Goal: Task Accomplishment & Management: Complete application form

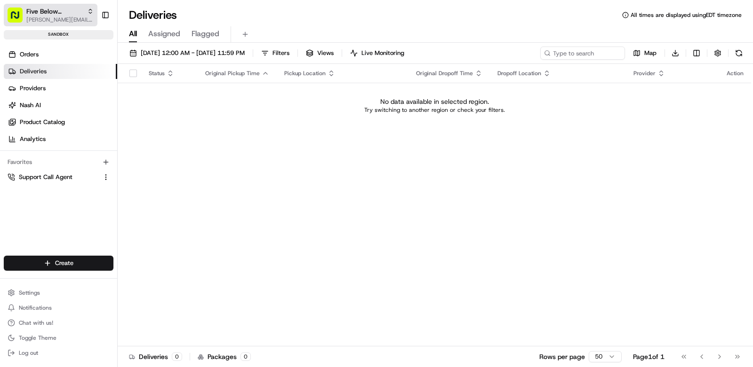
click at [52, 18] on span "[PERSON_NAME][EMAIL_ADDRESS][DOMAIN_NAME]" at bounding box center [59, 20] width 67 height 8
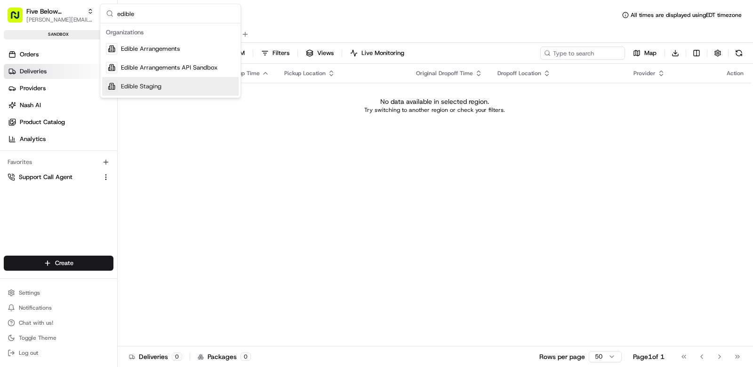
type input "edible"
click at [170, 83] on div "Edible Staging" at bounding box center [170, 86] width 136 height 19
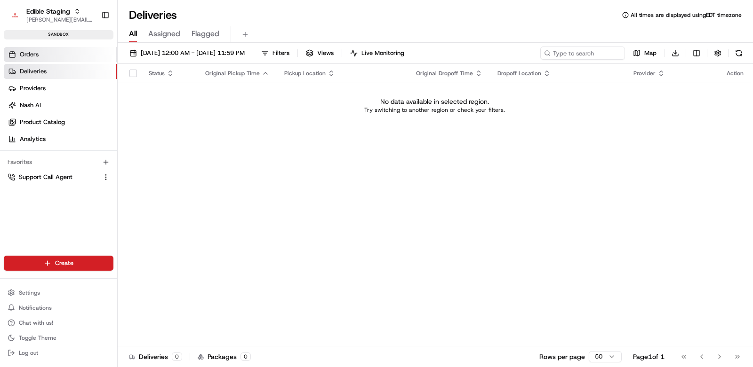
click at [50, 57] on link "Orders" at bounding box center [60, 54] width 113 height 15
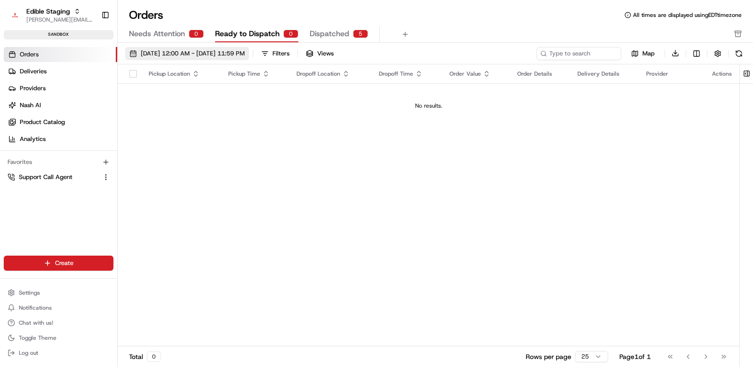
click at [194, 56] on span "08/01/2025 12:00 AM - 08/31/2025 11:59 PM" at bounding box center [193, 53] width 104 height 8
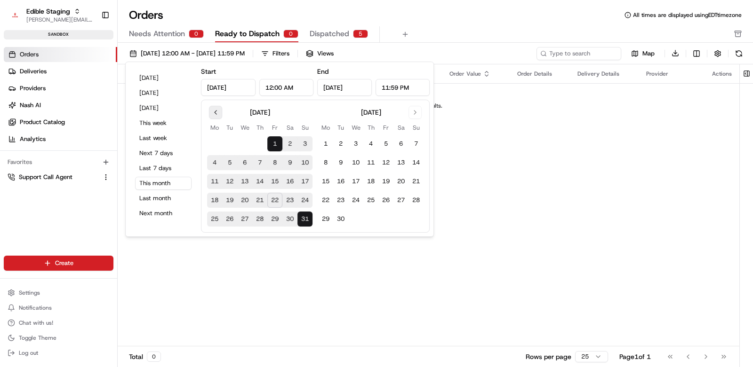
click at [217, 111] on button "Go to previous month" at bounding box center [215, 112] width 13 height 13
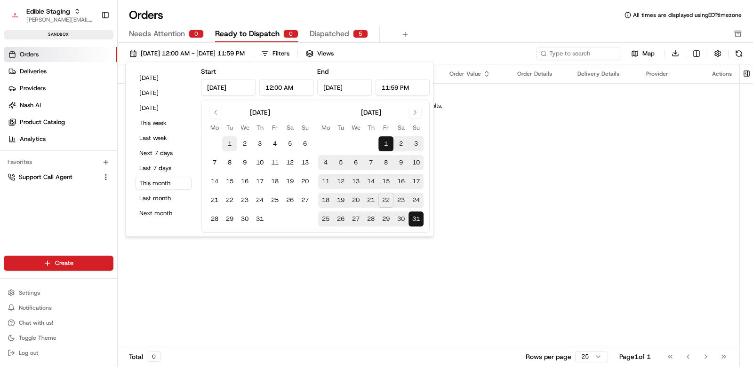
click at [228, 145] on button "1" at bounding box center [229, 143] width 15 height 15
type input "Jul 1, 2025"
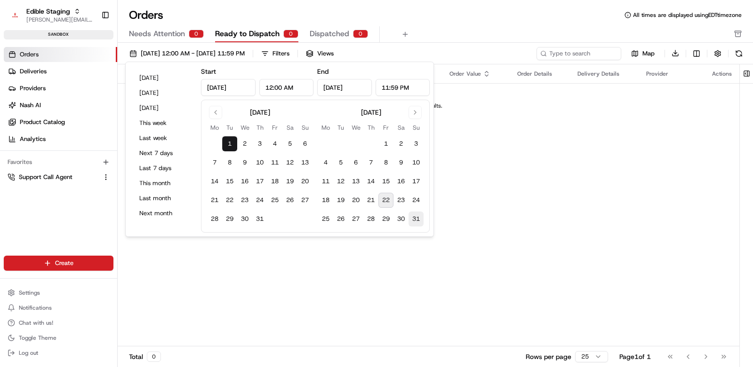
click at [419, 216] on button "31" at bounding box center [415, 219] width 15 height 15
type input "Aug 31, 2025"
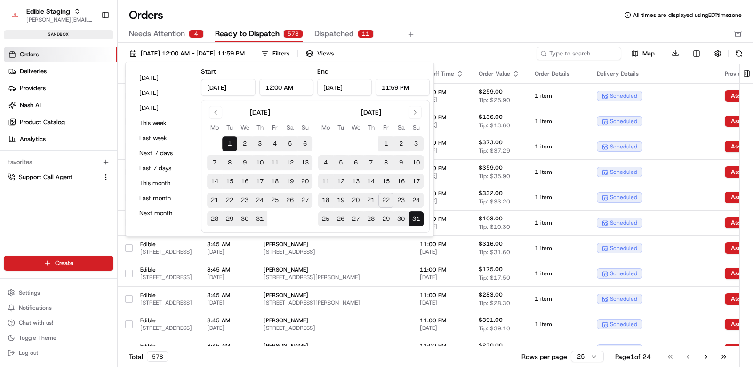
click at [429, 20] on div "Orders All times are displayed using EDT timezone" at bounding box center [435, 15] width 635 height 15
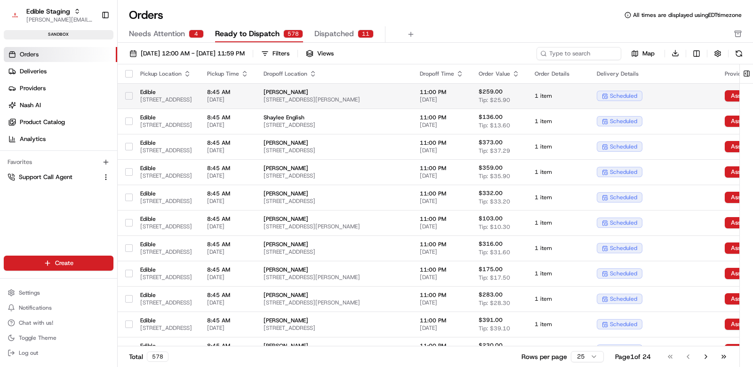
click at [352, 99] on span "[STREET_ADDRESS][PERSON_NAME]" at bounding box center [333, 100] width 141 height 8
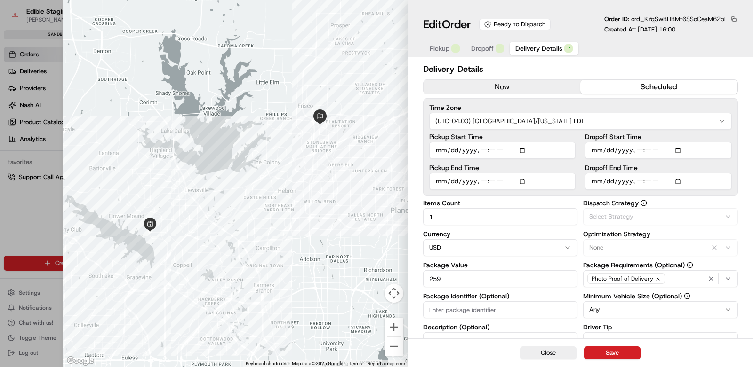
click at [537, 50] on span "Delivery Details" at bounding box center [538, 48] width 47 height 9
click at [486, 88] on button "now" at bounding box center [501, 87] width 157 height 14
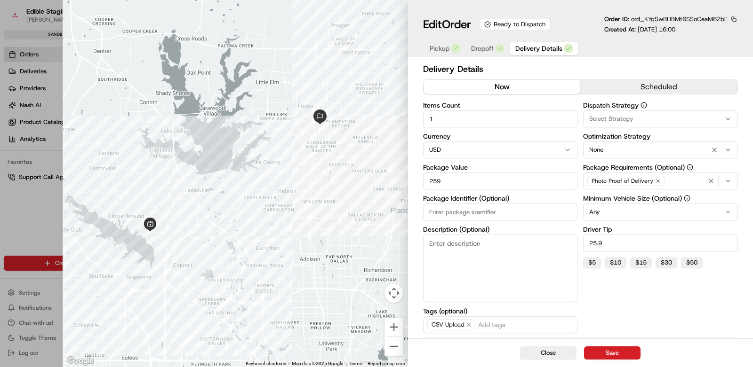
click at [619, 353] on button "Save" at bounding box center [612, 353] width 56 height 13
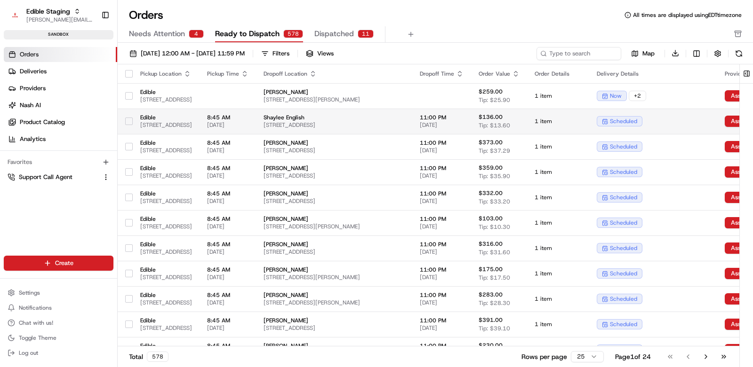
click at [192, 122] on span "[STREET_ADDRESS]" at bounding box center [166, 125] width 52 height 8
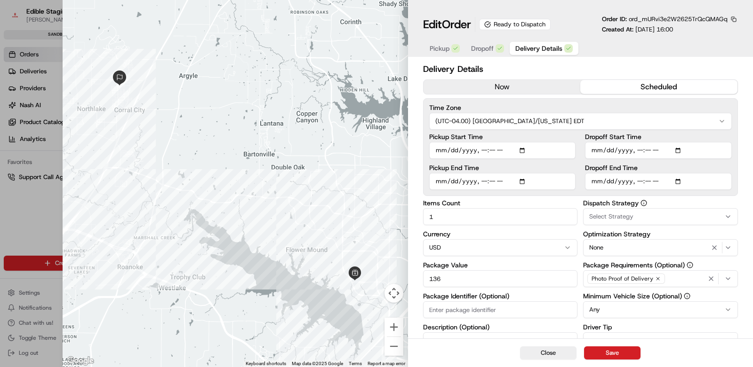
drag, startPoint x: 459, startPoint y: 87, endPoint x: 490, endPoint y: 111, distance: 38.3
click at [459, 87] on button "now" at bounding box center [501, 87] width 157 height 14
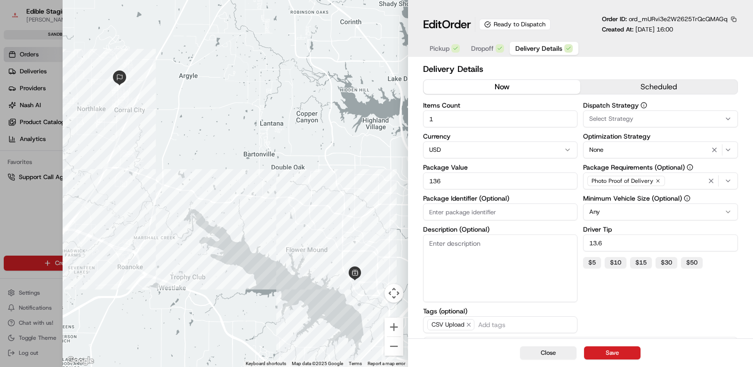
click at [625, 353] on button "Save" at bounding box center [612, 353] width 56 height 13
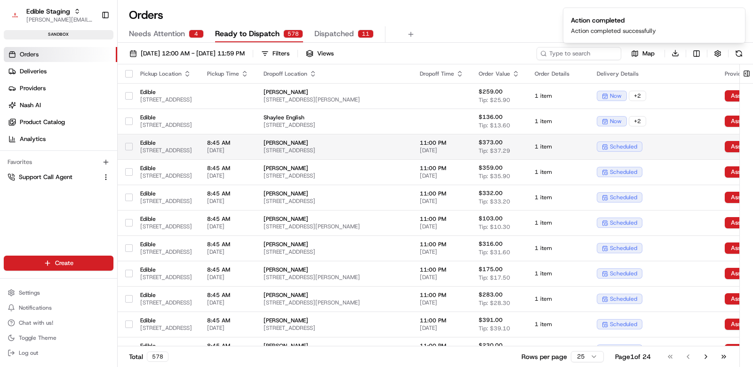
click at [192, 143] on span "Edible" at bounding box center [166, 143] width 52 height 8
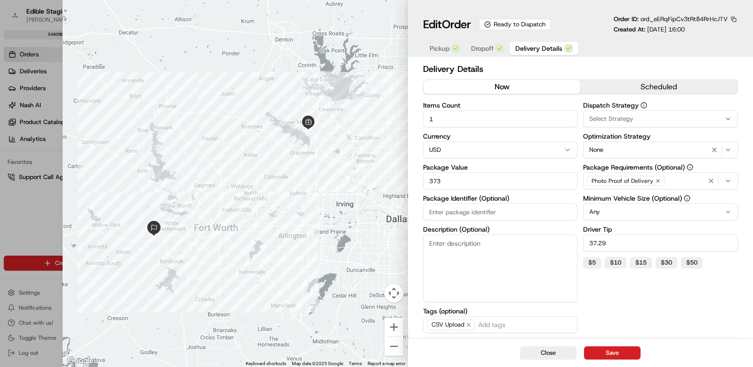
drag, startPoint x: 455, startPoint y: 88, endPoint x: 469, endPoint y: 108, distance: 24.0
click at [455, 88] on button "now" at bounding box center [501, 87] width 157 height 14
click at [633, 352] on button "Save" at bounding box center [612, 353] width 56 height 13
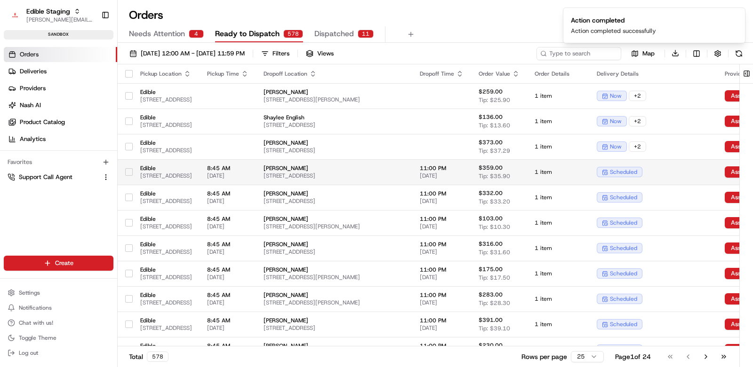
click at [199, 167] on td "Edible 2000 Lakeside Pkwy, Flower Mound, TX 75028, USA" at bounding box center [166, 171] width 67 height 25
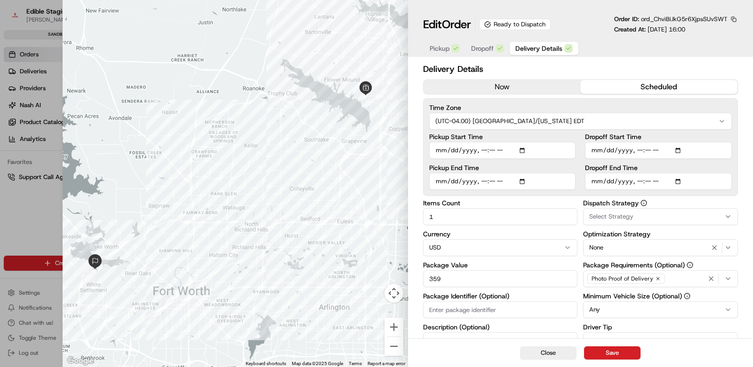
click at [490, 89] on button "now" at bounding box center [501, 87] width 157 height 14
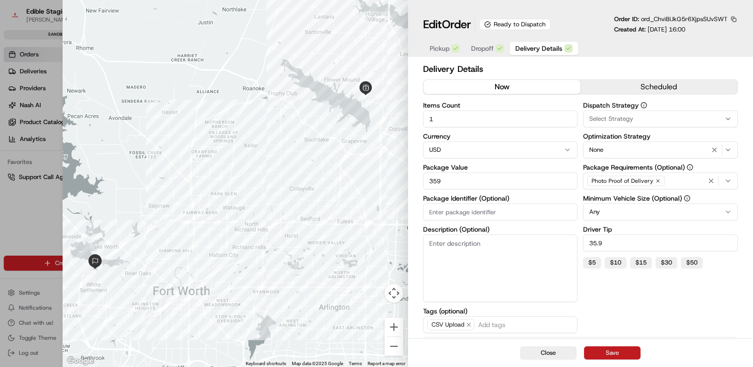
click at [627, 347] on button "Save" at bounding box center [612, 353] width 56 height 13
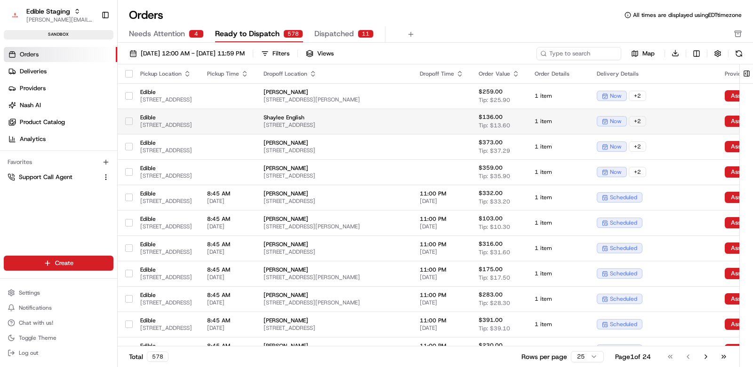
drag, startPoint x: 128, startPoint y: 96, endPoint x: 127, endPoint y: 113, distance: 17.4
click at [128, 96] on button "button" at bounding box center [129, 96] width 8 height 8
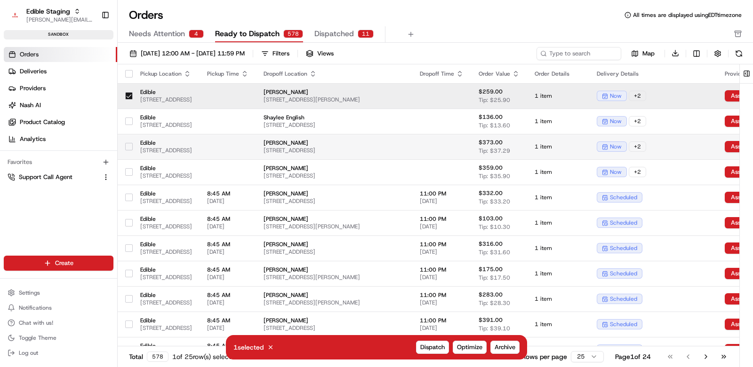
click at [128, 122] on button "button" at bounding box center [129, 122] width 8 height 8
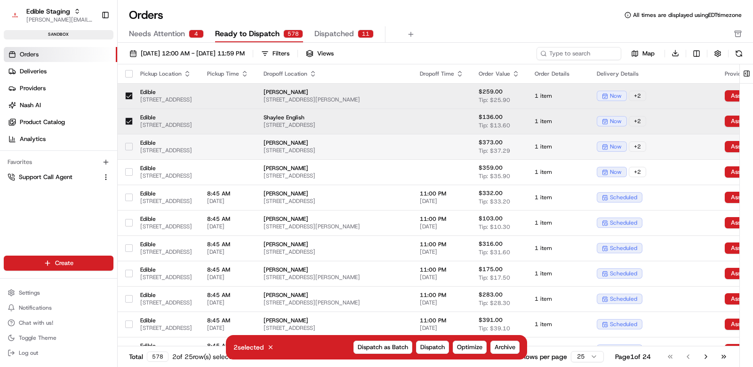
click at [128, 147] on button "button" at bounding box center [129, 147] width 8 height 8
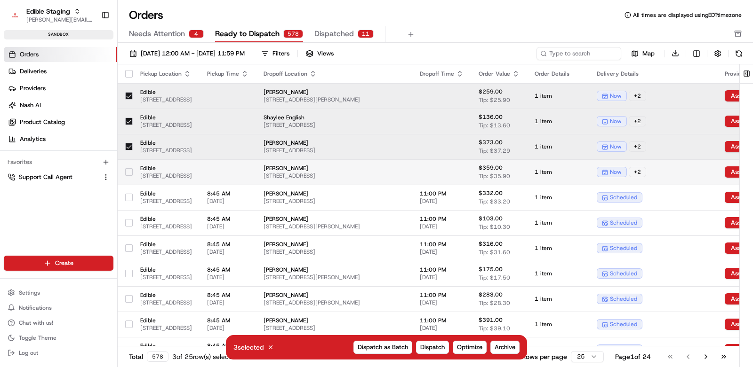
click at [128, 169] on button "button" at bounding box center [129, 172] width 8 height 8
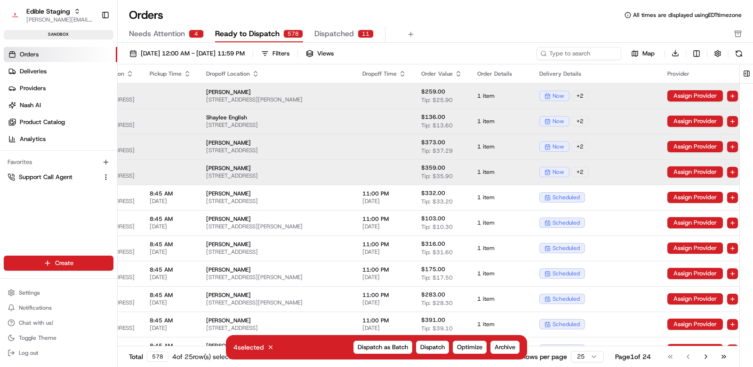
scroll to position [0, 191]
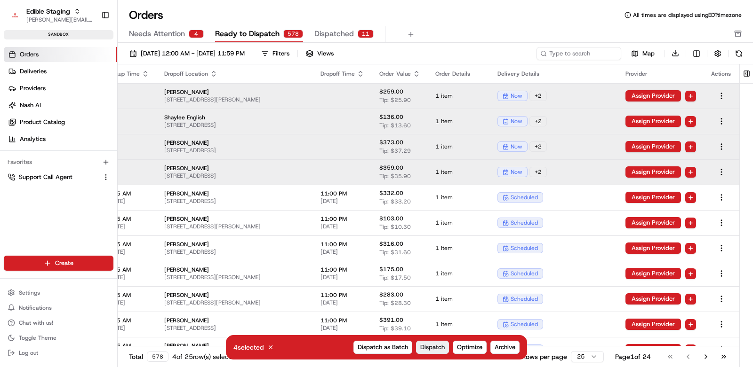
click at [428, 347] on span "Dispatch" at bounding box center [432, 347] width 24 height 8
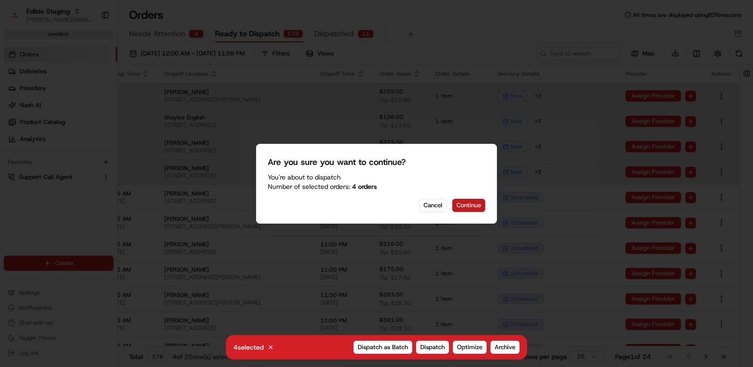
click at [477, 206] on button "Continue" at bounding box center [468, 205] width 33 height 13
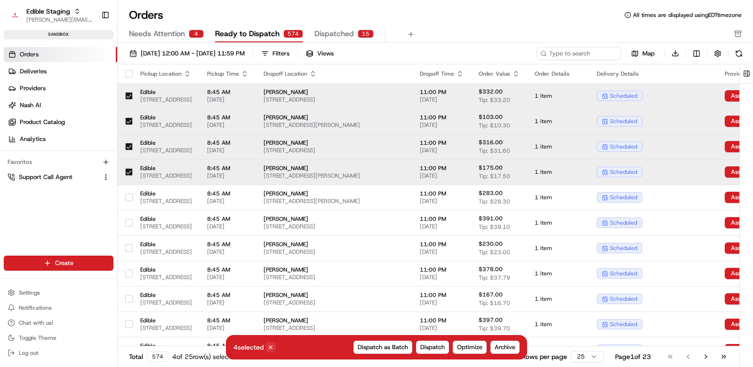
click at [272, 347] on icon at bounding box center [270, 347] width 3 height 3
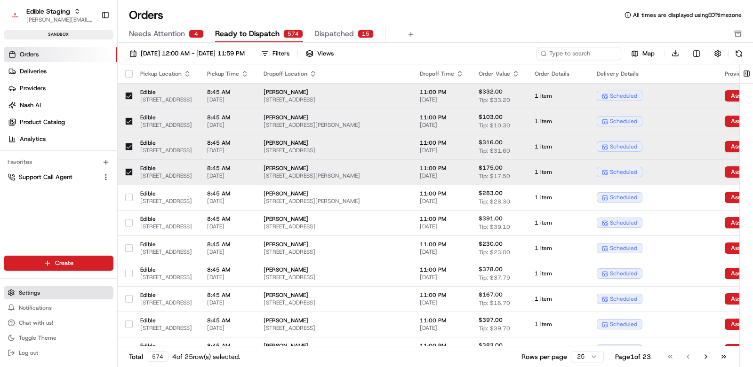
click at [42, 288] on button "Settings" at bounding box center [59, 292] width 110 height 13
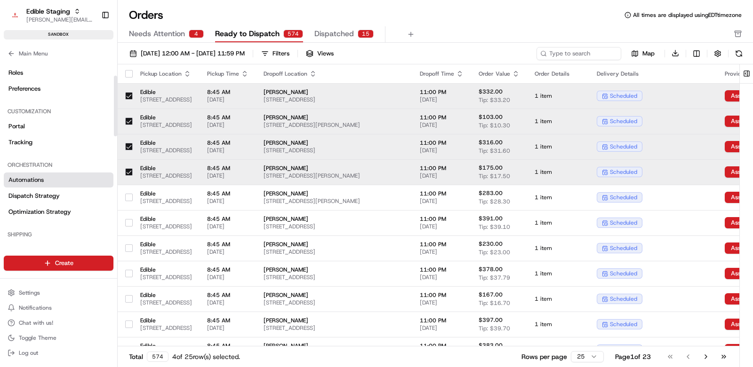
scroll to position [48, 0]
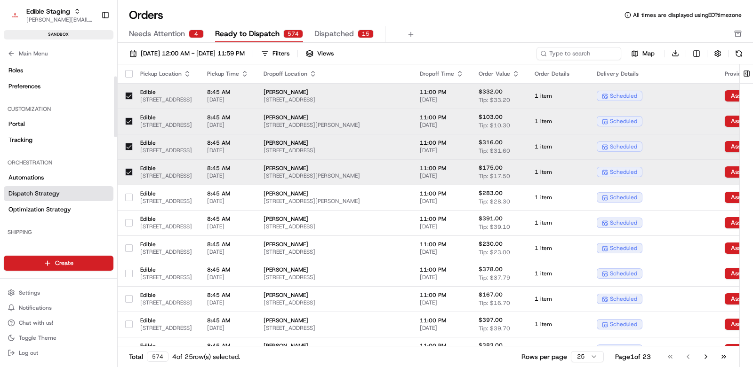
click at [40, 195] on span "Dispatch Strategy" at bounding box center [33, 194] width 51 height 8
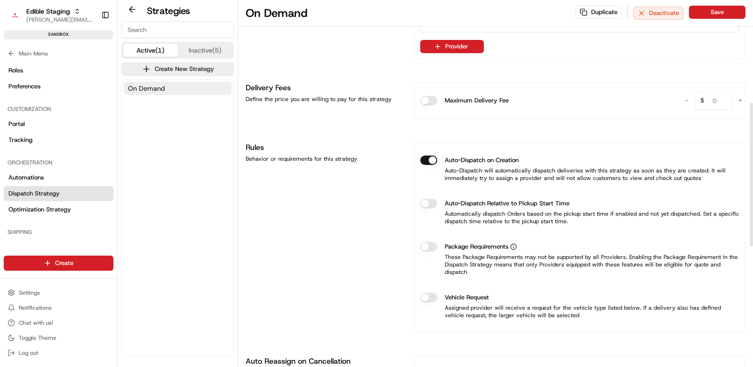
scroll to position [264, 0]
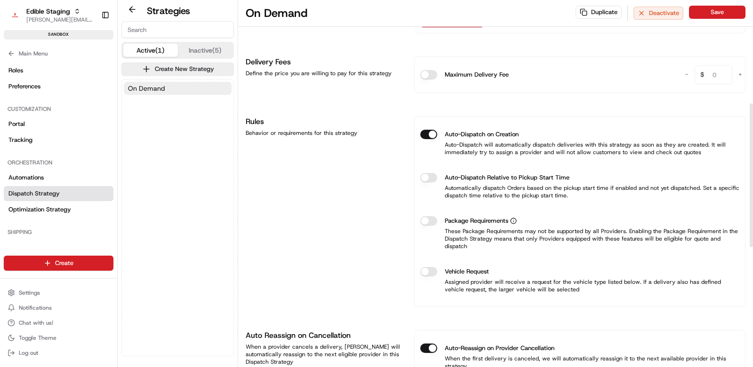
click at [431, 267] on button "Vehicle Request" at bounding box center [428, 271] width 17 height 9
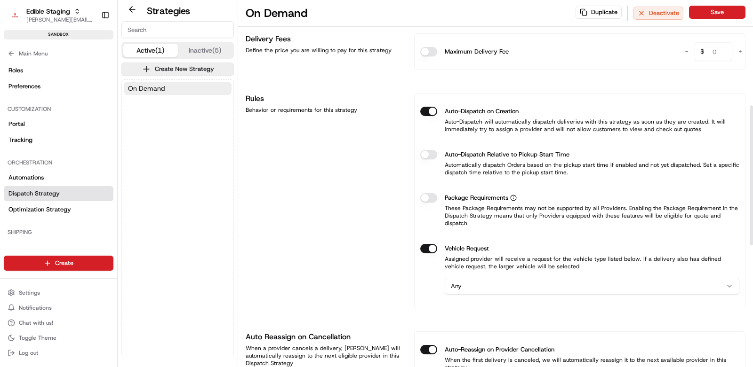
scroll to position [294, 0]
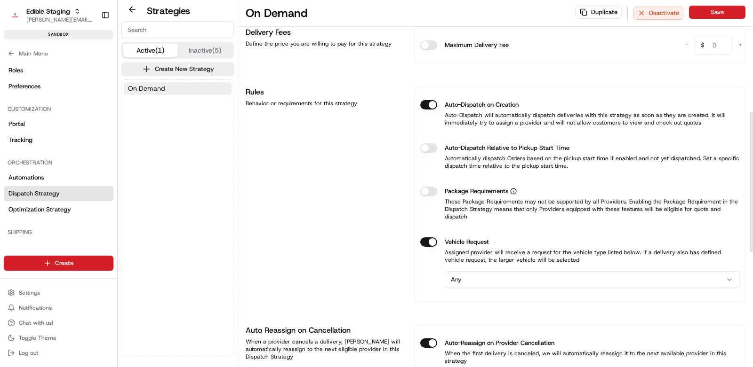
click at [506, 271] on html "Edible Staging jake@usenash.com Toggle Sidebar sandbox Orders Deliveries Provid…" at bounding box center [376, 183] width 753 height 367
click at [324, 199] on div "Rules Behavior or requirements for this strategy" at bounding box center [324, 194] width 157 height 215
click at [720, 15] on button "Save" at bounding box center [717, 12] width 56 height 13
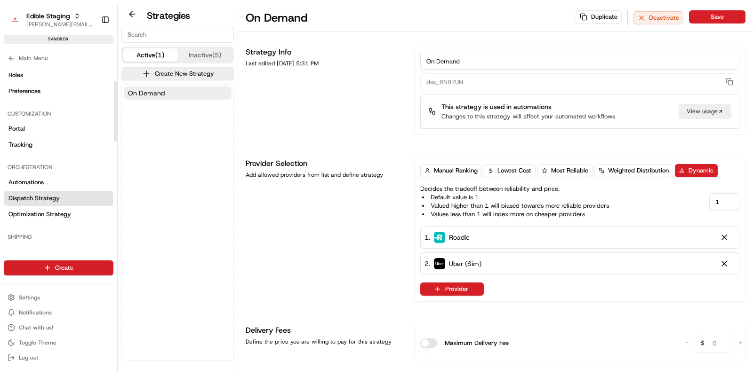
scroll to position [48, 0]
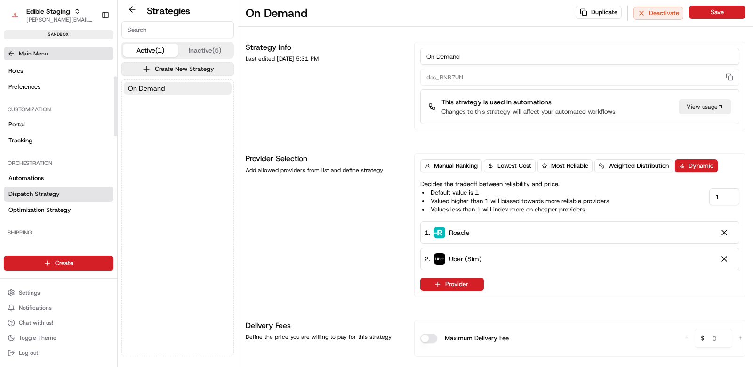
click at [11, 55] on icon at bounding box center [12, 54] width 8 height 8
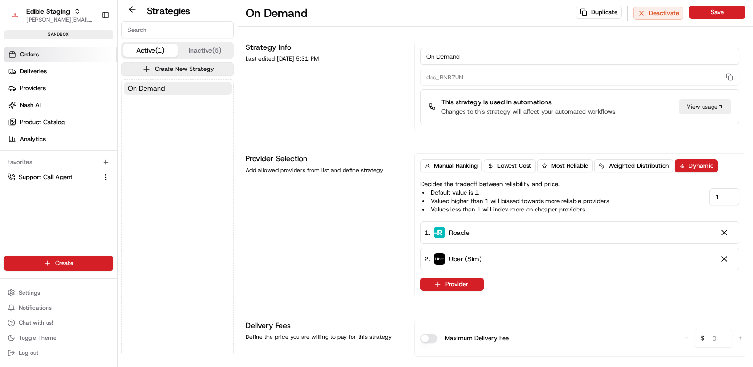
click at [20, 56] on span "Orders" at bounding box center [29, 54] width 19 height 8
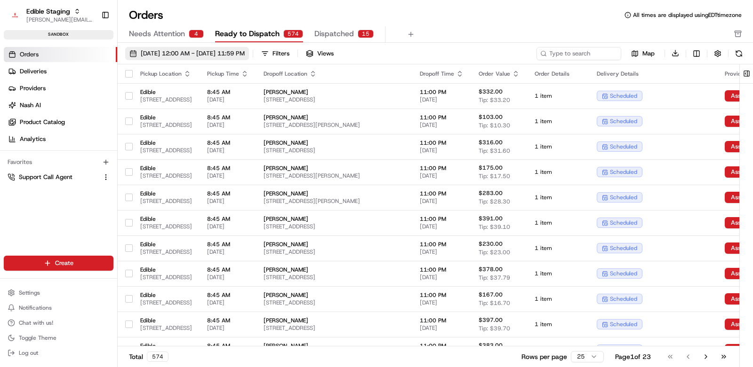
click at [214, 49] on span "07/01/2025 12:00 AM - 08/31/2025 11:59 PM" at bounding box center [193, 53] width 104 height 8
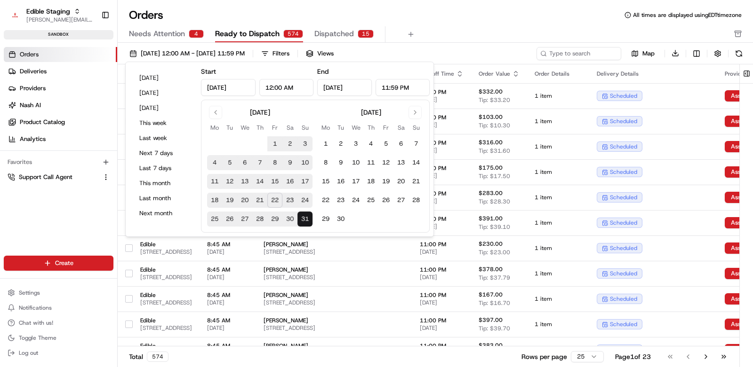
click at [273, 200] on button "22" at bounding box center [274, 200] width 15 height 15
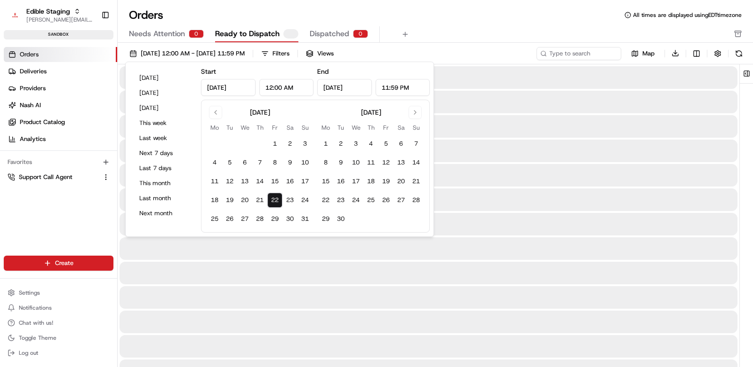
type input "Aug 22, 2025"
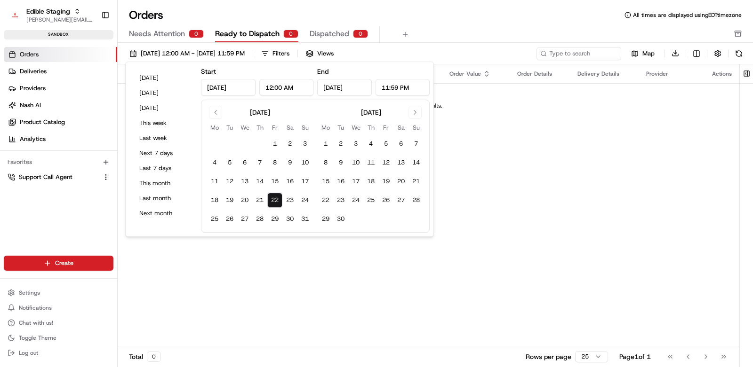
click at [441, 21] on div "Orders All times are displayed using EDT timezone" at bounding box center [435, 15] width 635 height 15
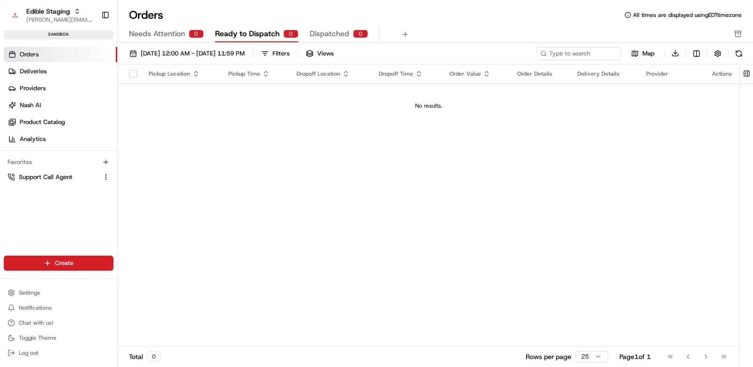
click at [215, 166] on div "Pickup Location Pickup Time Dropoff Location Dropoff Time Order Value Order Det…" at bounding box center [428, 205] width 621 height 283
click at [217, 165] on div "Pickup Location Pickup Time Dropoff Location Dropoff Time Order Value Order Det…" at bounding box center [428, 205] width 621 height 283
click at [256, 150] on div "Pickup Location Pickup Time Dropoff Location Dropoff Time Order Value Order Det…" at bounding box center [428, 205] width 621 height 283
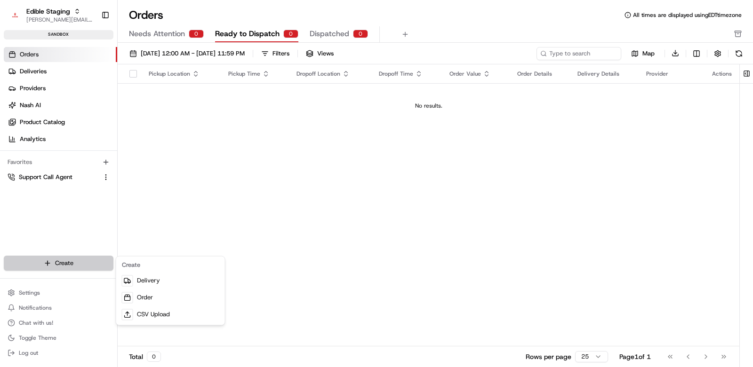
click at [55, 270] on html "Edible Staging jake@usenash.com Toggle Sidebar sandbox Orders Deliveries Provid…" at bounding box center [376, 183] width 753 height 367
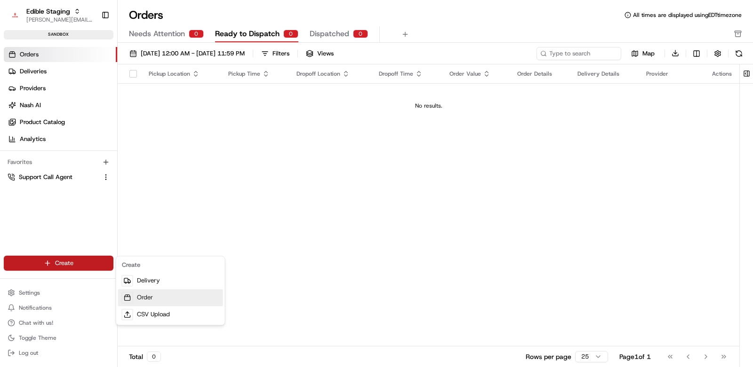
click at [144, 295] on link "Order" at bounding box center [170, 297] width 105 height 17
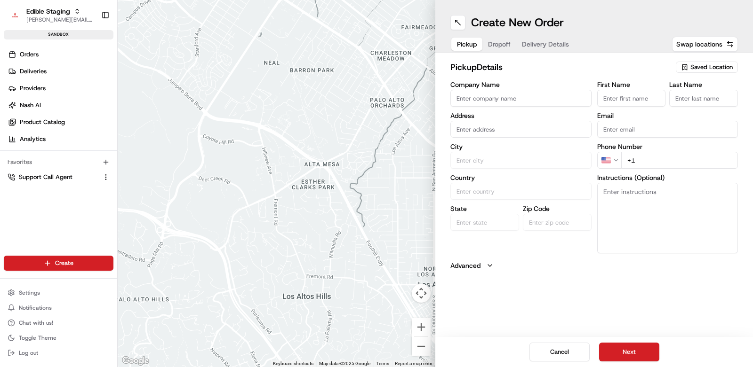
click at [719, 65] on span "Saved Location" at bounding box center [711, 67] width 42 height 8
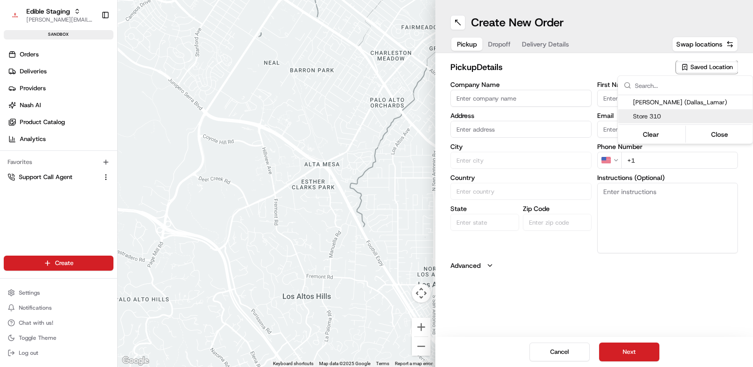
drag, startPoint x: 664, startPoint y: 115, endPoint x: 656, endPoint y: 104, distance: 13.6
click at [664, 115] on span "Store 310" at bounding box center [691, 116] width 116 height 8
type input "Store 310"
type input "[STREET_ADDRESS][PERSON_NAME]"
type input "Austin"
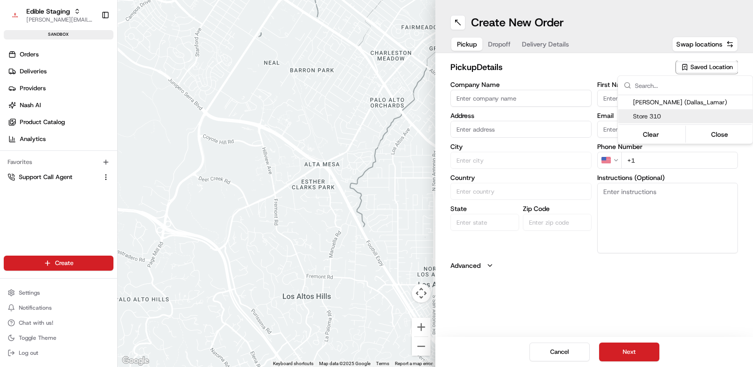
type input "US"
type input "TX"
type input "78703"
type input "Jake"
type input "Holt"
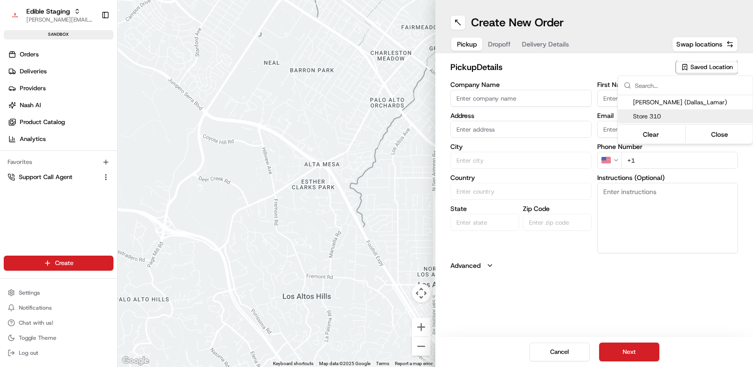
type input "+1 865 603 4659"
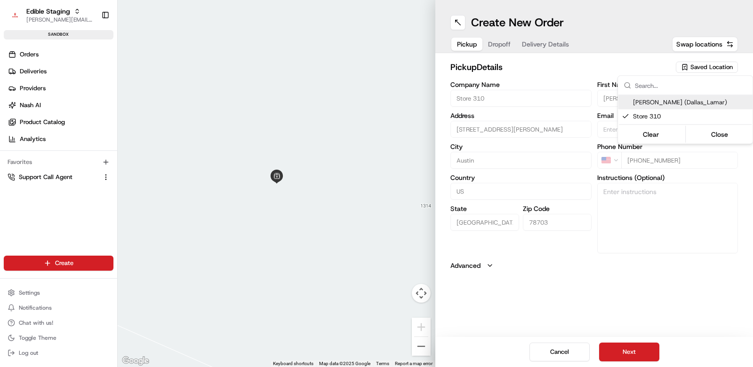
click at [606, 24] on html "Edible Staging jake@usenash.com Toggle Sidebar sandbox Orders Deliveries Provid…" at bounding box center [376, 183] width 753 height 367
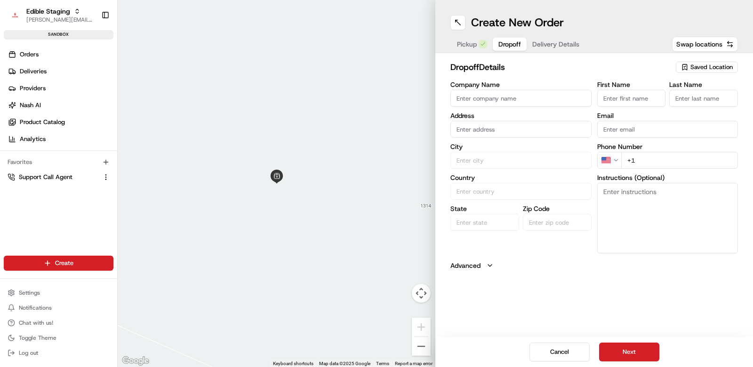
click at [495, 49] on button "Dropoff" at bounding box center [509, 44] width 34 height 13
click at [548, 46] on span "Delivery Details" at bounding box center [555, 44] width 47 height 9
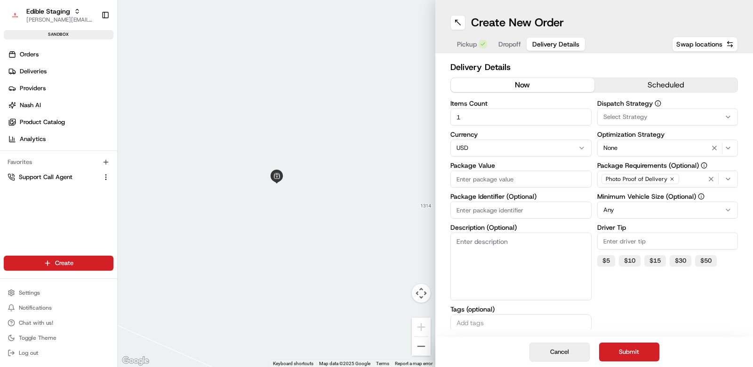
click at [558, 353] on button "Cancel" at bounding box center [559, 352] width 60 height 19
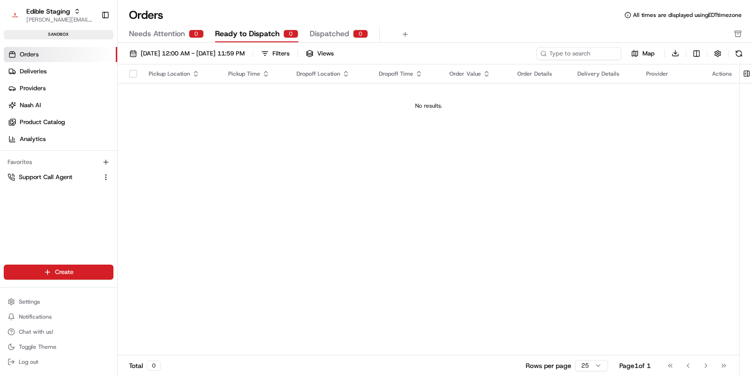
click at [71, 275] on html "Edible Staging jake@usenash.com Toggle Sidebar sandbox Orders Deliveries Provid…" at bounding box center [376, 188] width 753 height 376
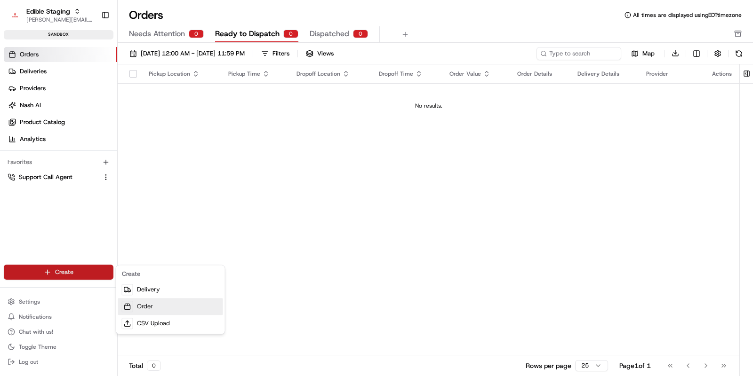
click at [151, 307] on link "Order" at bounding box center [170, 306] width 105 height 17
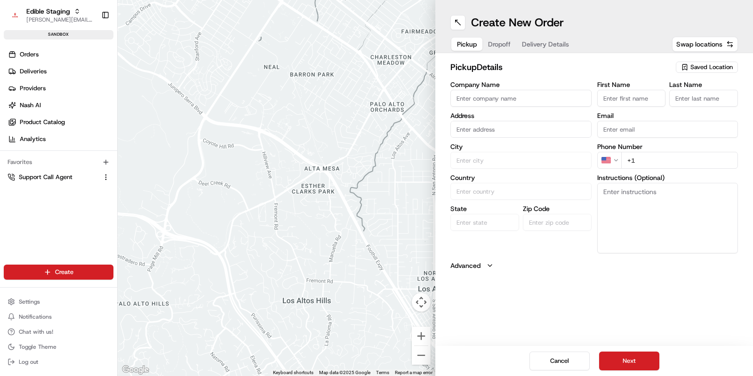
click at [709, 65] on span "Saved Location" at bounding box center [711, 67] width 42 height 8
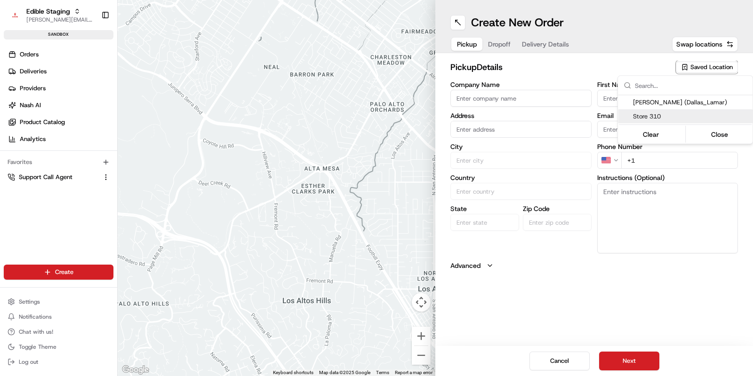
click at [653, 116] on span "Store 310" at bounding box center [691, 116] width 116 height 8
type input "Store 310"
type input "[STREET_ADDRESS][PERSON_NAME]"
type input "Austin"
type input "US"
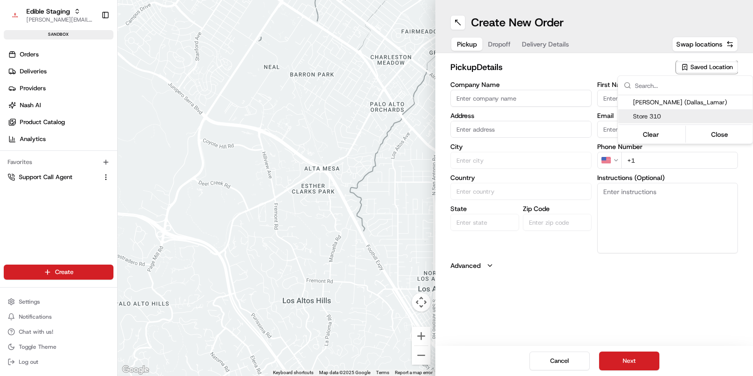
type input "TX"
type input "78703"
type input "Jake"
type input "Holt"
type input "+1 865 603 4659"
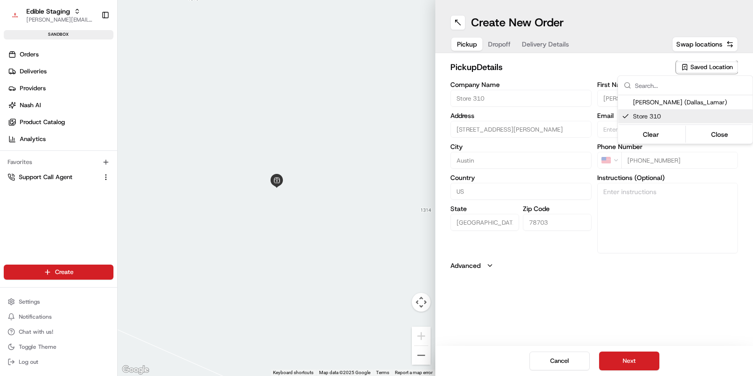
click at [423, 358] on html "Edible Staging jake@usenash.com Toggle Sidebar sandbox Orders Deliveries Provid…" at bounding box center [376, 188] width 753 height 376
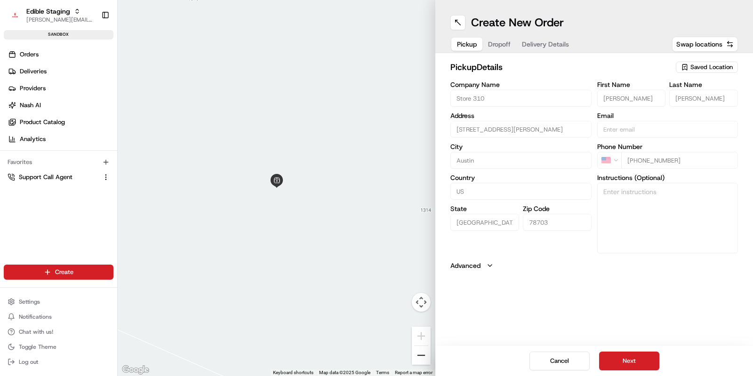
click at [420, 358] on button "Zoom out" at bounding box center [421, 355] width 19 height 19
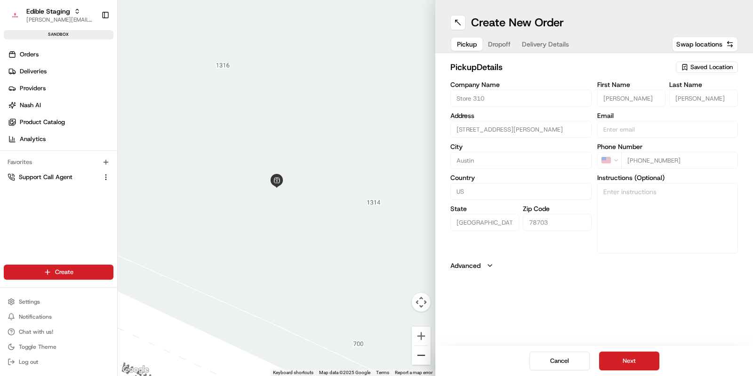
click at [420, 358] on button "Zoom out" at bounding box center [421, 355] width 19 height 19
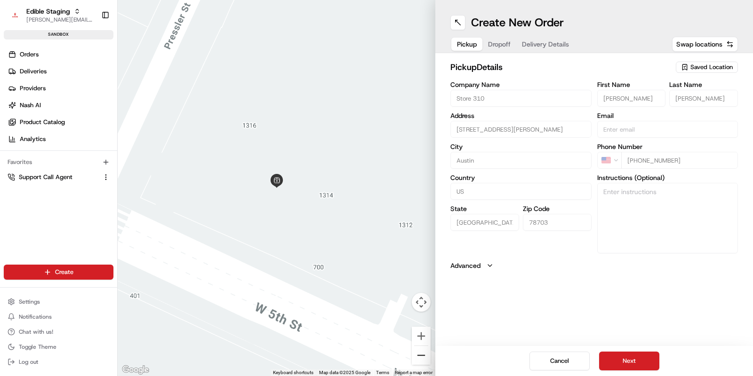
click at [420, 358] on button "Zoom out" at bounding box center [421, 355] width 19 height 19
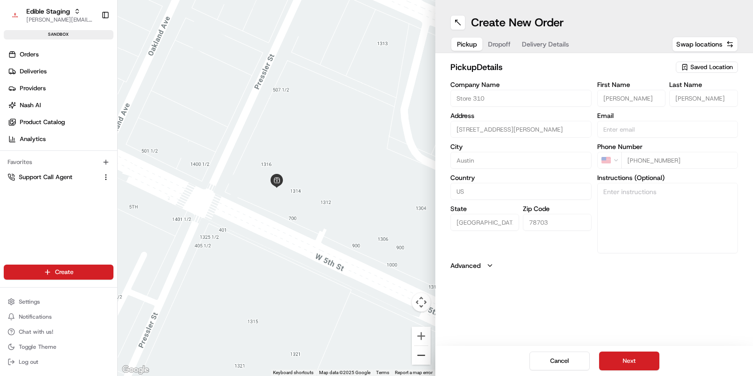
click at [420, 358] on button "Zoom out" at bounding box center [421, 355] width 19 height 19
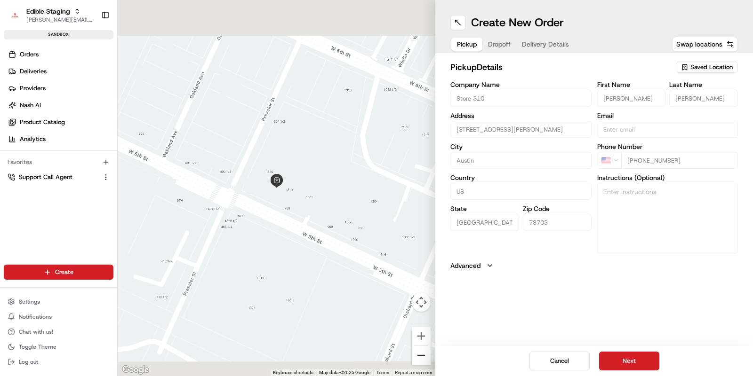
click at [420, 358] on button "Zoom out" at bounding box center [421, 355] width 19 height 19
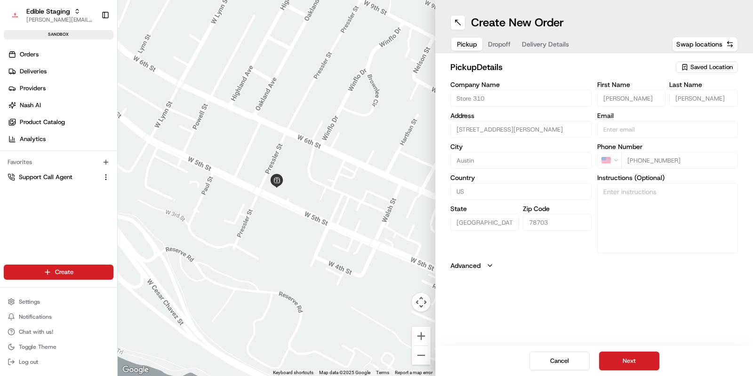
click at [495, 48] on button "Dropoff" at bounding box center [499, 44] width 34 height 13
click at [614, 102] on input "First Name" at bounding box center [631, 98] width 69 height 17
type input "Samantha"
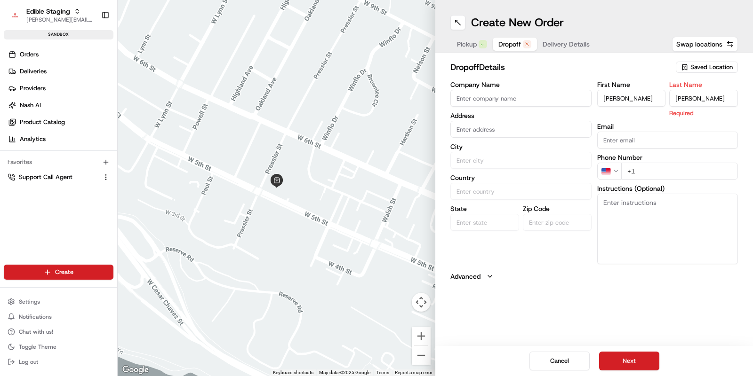
type input "Smith"
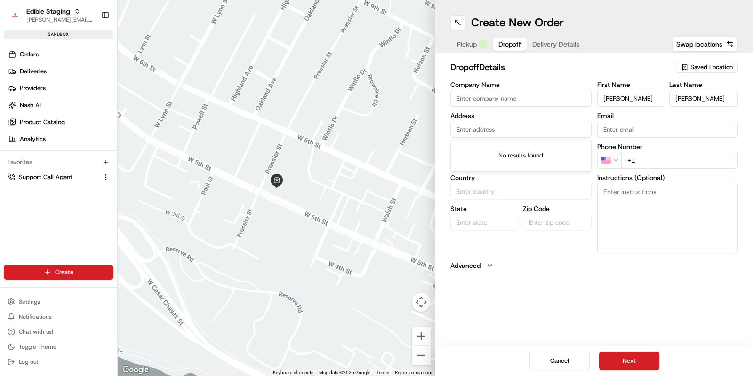
click at [476, 132] on input "text" at bounding box center [520, 129] width 141 height 17
paste input "1912 David St, Austin, TX 78705"
click at [501, 152] on div "1912 David St, Austin, TX 78705" at bounding box center [521, 149] width 136 height 14
type input "[STREET_ADDRESS][PERSON_NAME]"
type input "Austin"
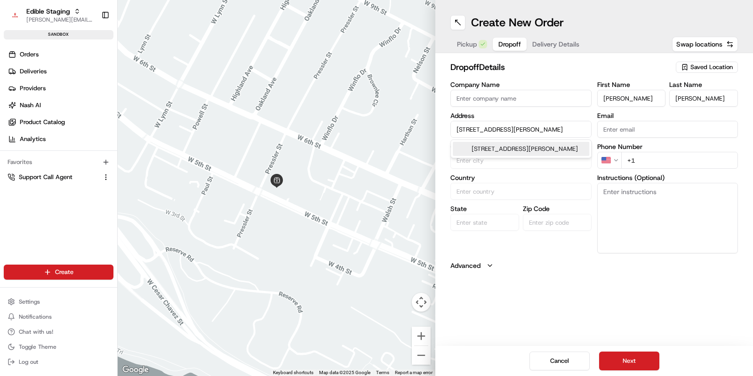
type input "United States"
type input "TX"
type input "78705"
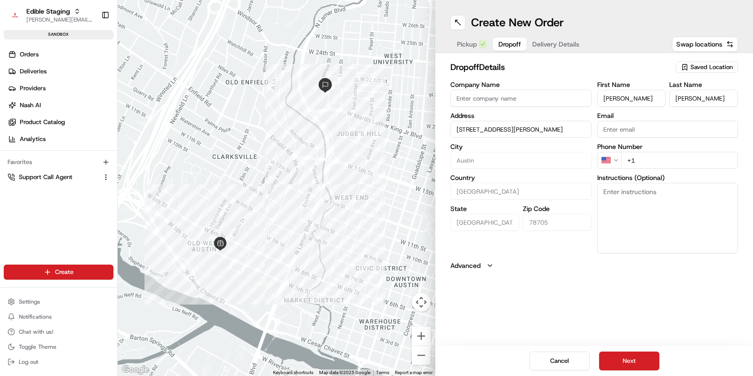
type input "[STREET_ADDRESS][PERSON_NAME]"
click at [648, 162] on input "+1" at bounding box center [679, 160] width 117 height 17
type input "+1 865 603 4659"
click at [649, 195] on textarea "Instructions (Optional)" at bounding box center [667, 218] width 141 height 71
click at [642, 363] on button "Next" at bounding box center [629, 361] width 60 height 19
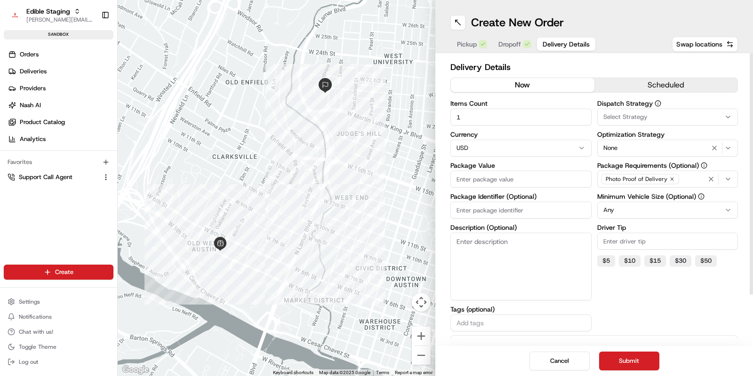
click at [485, 178] on input "Package Value" at bounding box center [520, 179] width 141 height 17
type input "125"
click at [463, 112] on input "1" at bounding box center [520, 117] width 141 height 17
click at [481, 117] on input "1" at bounding box center [520, 117] width 141 height 17
type input "0"
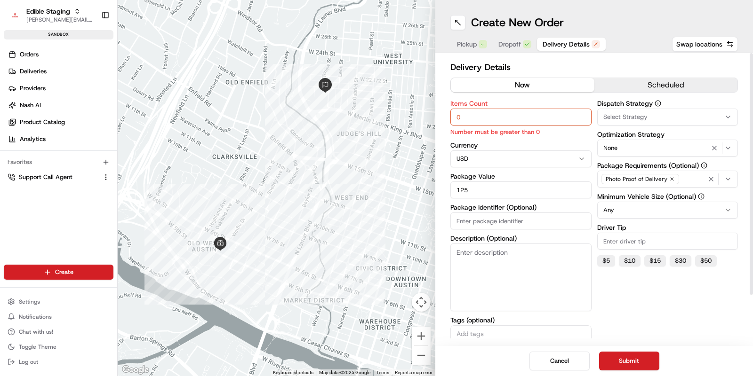
click at [502, 255] on textarea "Description (Optional)" at bounding box center [520, 278] width 141 height 68
click at [467, 114] on input "0" at bounding box center [520, 117] width 141 height 17
type input "1"
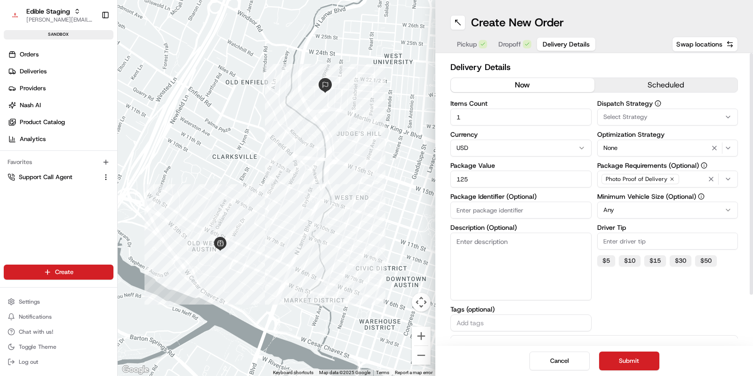
click at [505, 276] on textarea "Description (Optional)" at bounding box center [520, 267] width 141 height 68
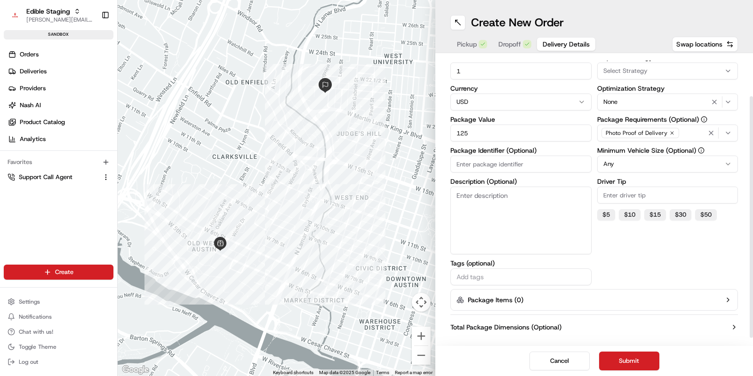
scroll to position [50, 0]
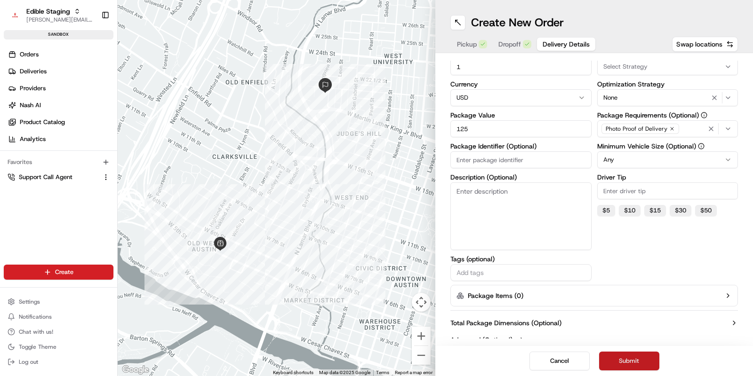
click at [625, 361] on button "Submit" at bounding box center [629, 361] width 60 height 19
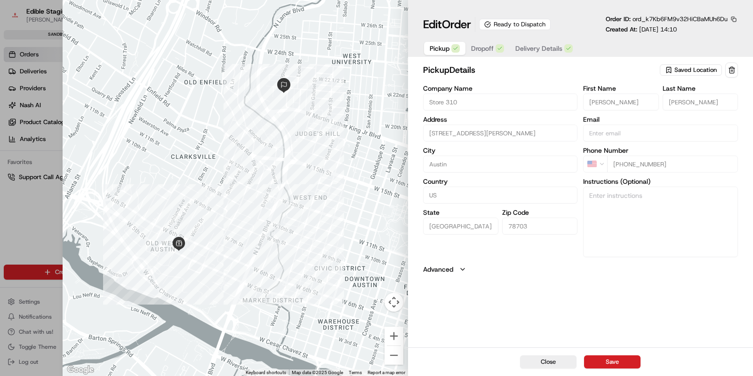
click at [481, 48] on span "Dropoff" at bounding box center [482, 48] width 23 height 9
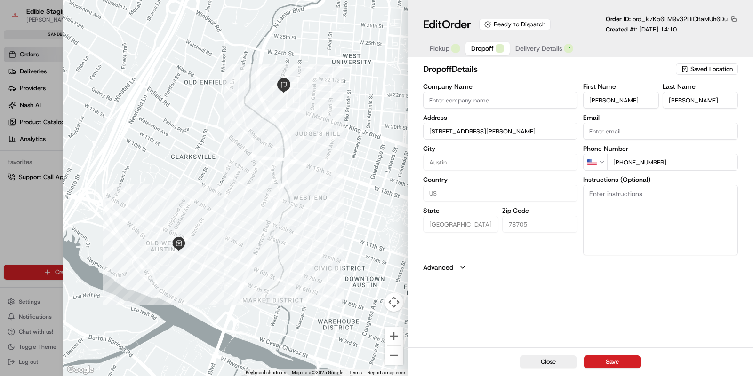
click at [553, 365] on button "Close" at bounding box center [548, 362] width 56 height 13
type input "+1"
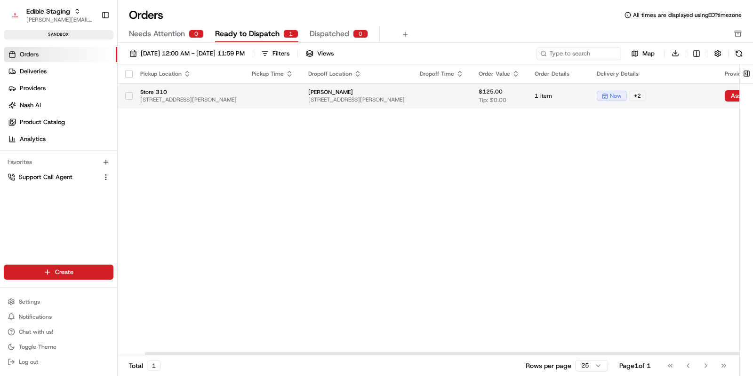
scroll to position [0, 122]
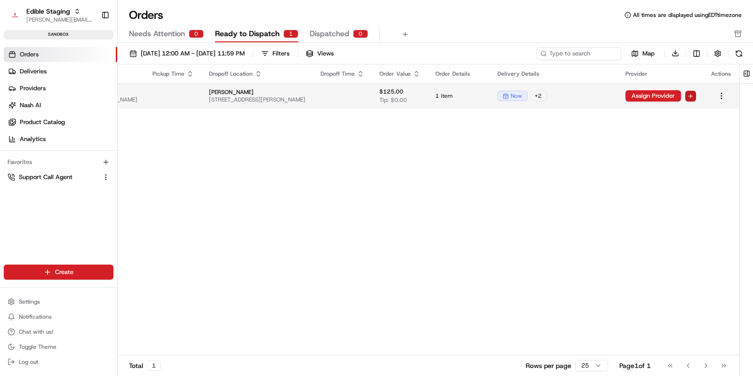
click at [693, 95] on html "Edible Staging jake@usenash.com Toggle Sidebar sandbox Orders Deliveries Provid…" at bounding box center [376, 188] width 753 height 376
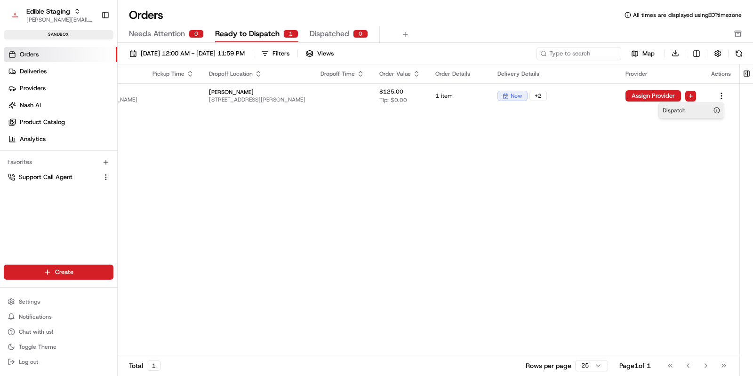
click at [676, 111] on span "Dispatch" at bounding box center [673, 111] width 23 height 8
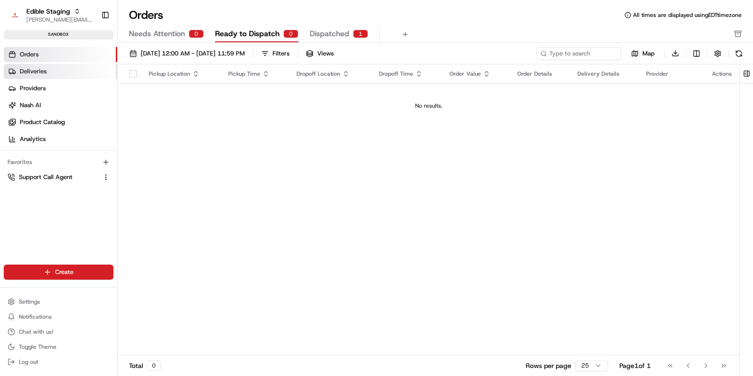
click at [33, 72] on span "Deliveries" at bounding box center [33, 71] width 27 height 8
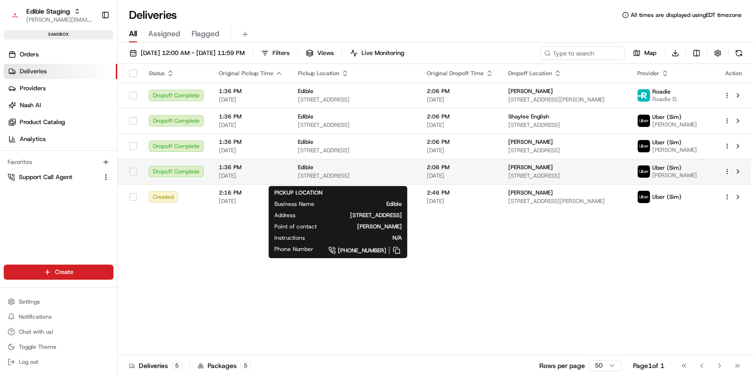
click at [372, 177] on span "[STREET_ADDRESS]" at bounding box center [355, 176] width 114 height 8
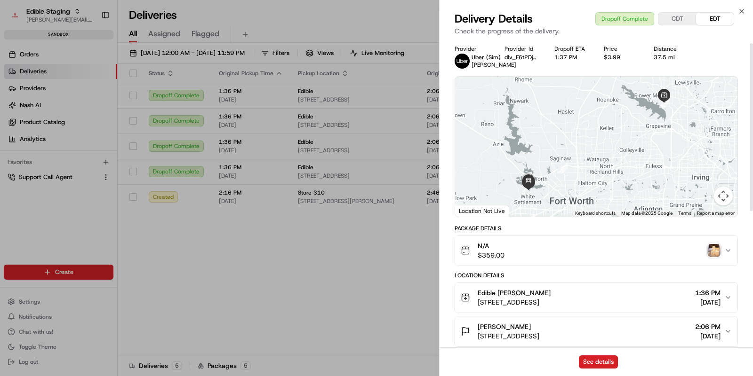
scroll to position [15, 0]
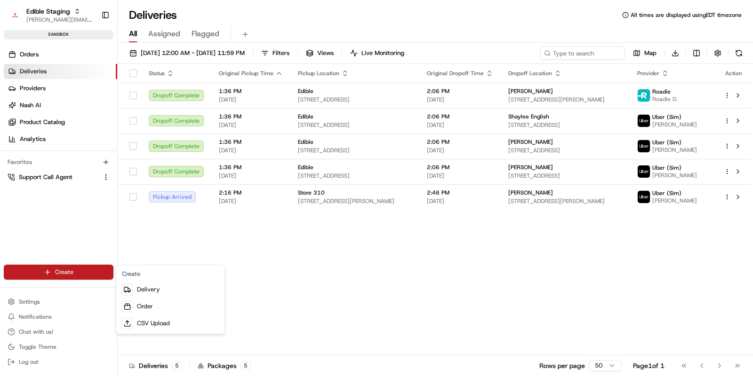
click at [100, 271] on html "Edible Staging jake@usenash.com Toggle Sidebar sandbox Orders Deliveries Provid…" at bounding box center [376, 188] width 753 height 376
click at [161, 310] on link "Order" at bounding box center [170, 306] width 105 height 17
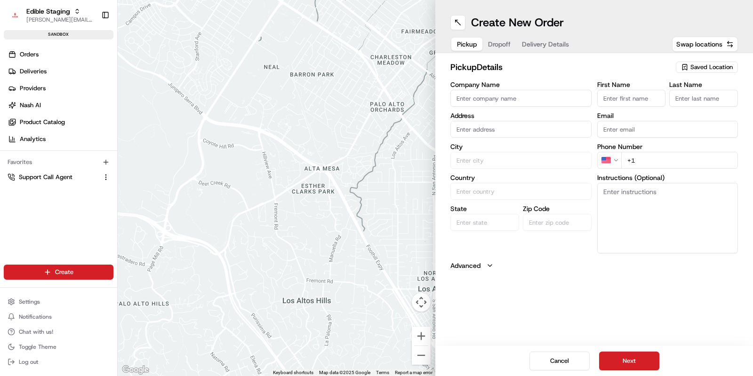
click at [541, 48] on span "Delivery Details" at bounding box center [545, 44] width 47 height 9
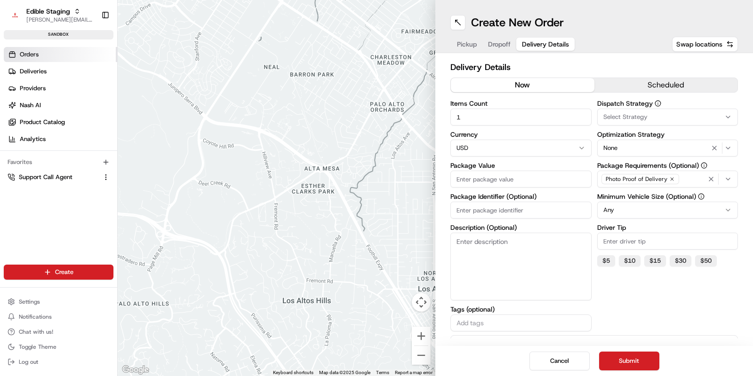
click at [28, 54] on span "Orders" at bounding box center [29, 54] width 19 height 8
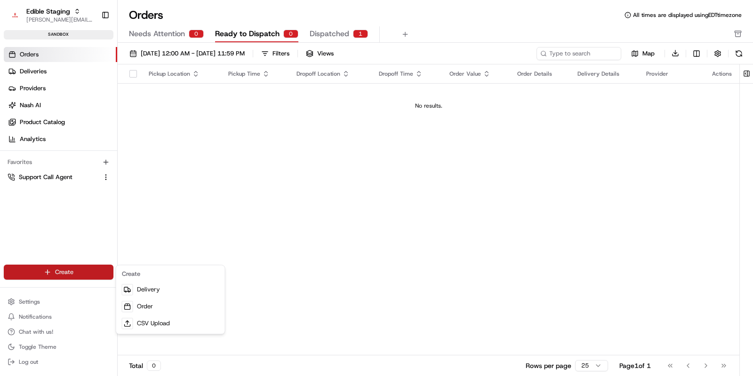
click at [72, 274] on html "Edible Staging jake@usenash.com Toggle Sidebar sandbox Orders Deliveries Provid…" at bounding box center [376, 188] width 753 height 376
click at [350, 193] on html "Edible Staging jake@usenash.com Toggle Sidebar sandbox Orders Deliveries Provid…" at bounding box center [376, 188] width 753 height 376
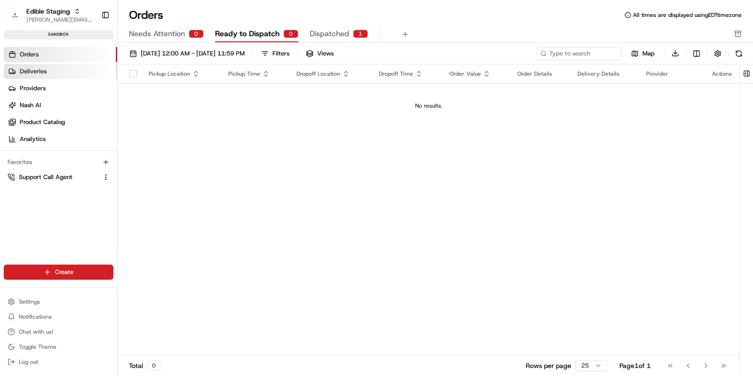
click at [38, 73] on span "Deliveries" at bounding box center [33, 71] width 27 height 8
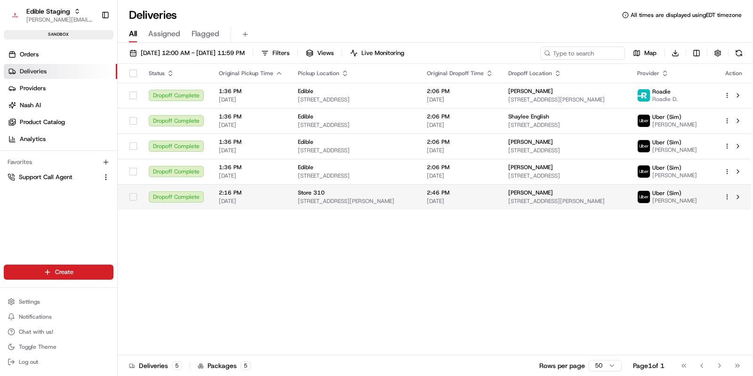
click at [300, 203] on span "[STREET_ADDRESS][PERSON_NAME]" at bounding box center [355, 202] width 114 height 8
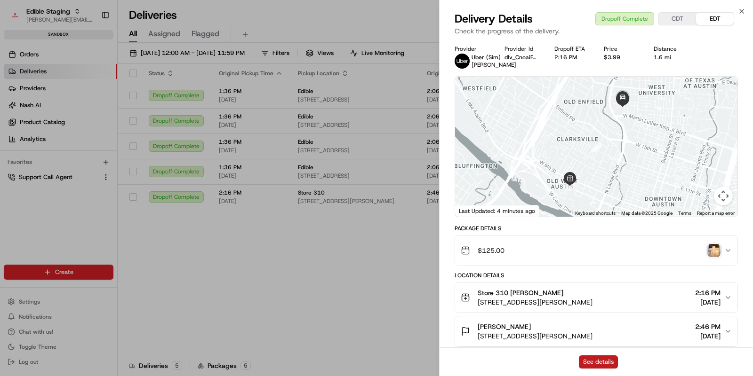
click at [582, 359] on button "See details" at bounding box center [598, 362] width 39 height 13
click at [739, 12] on icon "button" at bounding box center [742, 12] width 8 height 8
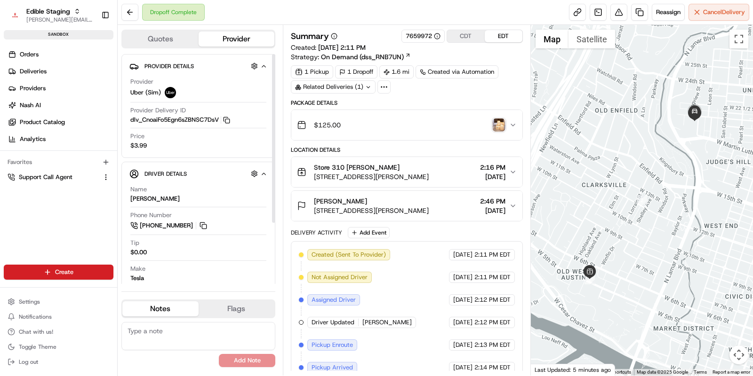
drag, startPoint x: 141, startPoint y: 30, endPoint x: 149, endPoint y: 40, distance: 12.7
click at [141, 30] on div "Quotes Provider" at bounding box center [198, 39] width 154 height 19
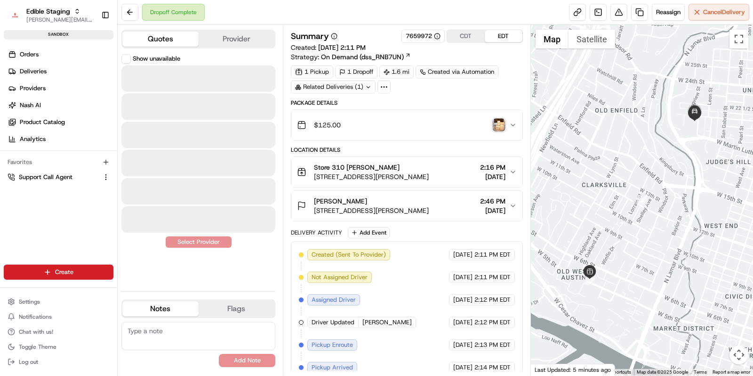
click at [158, 40] on button "Quotes" at bounding box center [160, 39] width 76 height 15
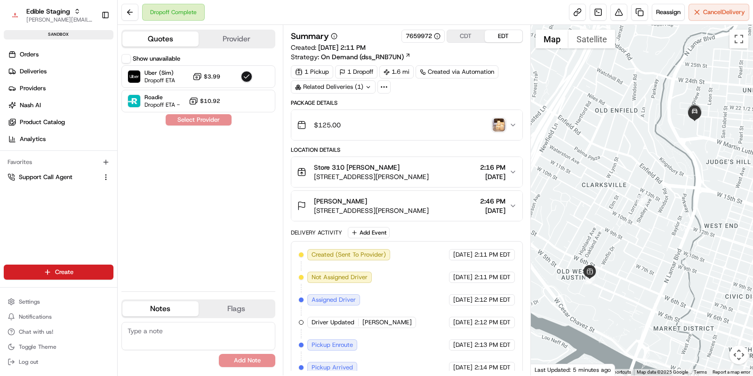
click at [211, 40] on button "Provider" at bounding box center [237, 39] width 76 height 15
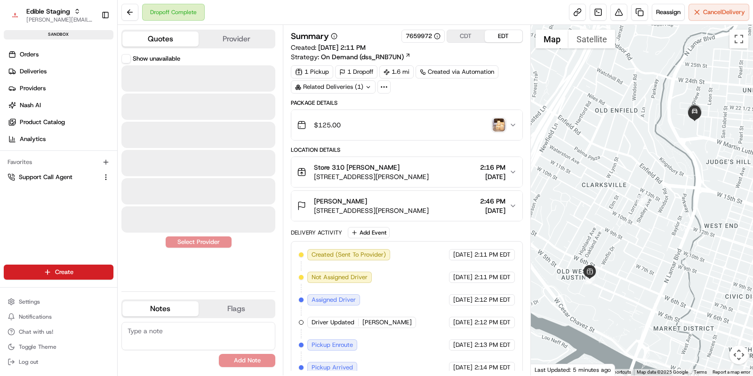
click at [169, 41] on button "Quotes" at bounding box center [160, 39] width 76 height 15
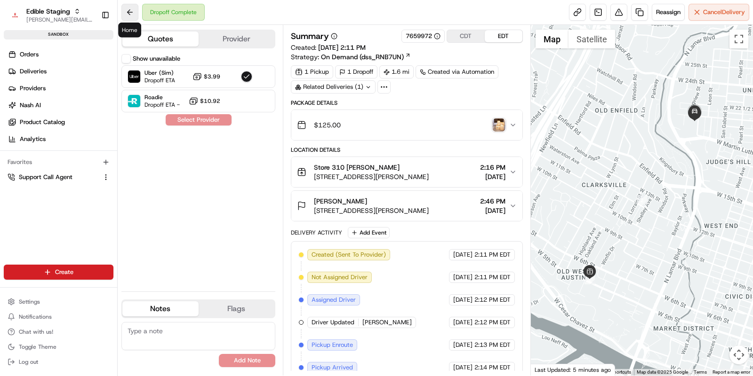
click at [134, 9] on button at bounding box center [129, 12] width 17 height 17
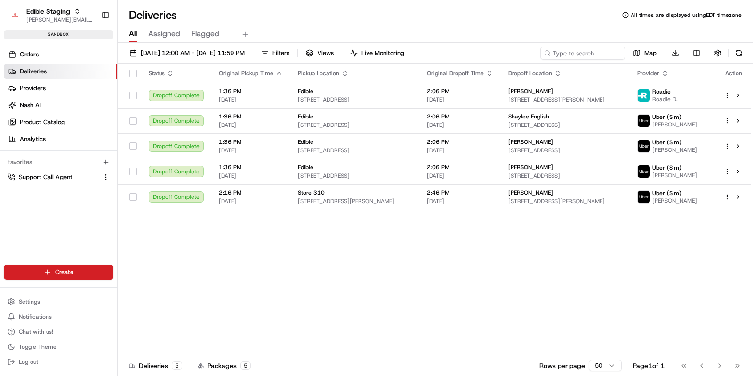
click at [400, 250] on div "Status Original Pickup Time Pickup Location Original Dropoff Time Dropoff Locat…" at bounding box center [434, 210] width 633 height 292
click at [40, 57] on link "Orders" at bounding box center [60, 54] width 113 height 15
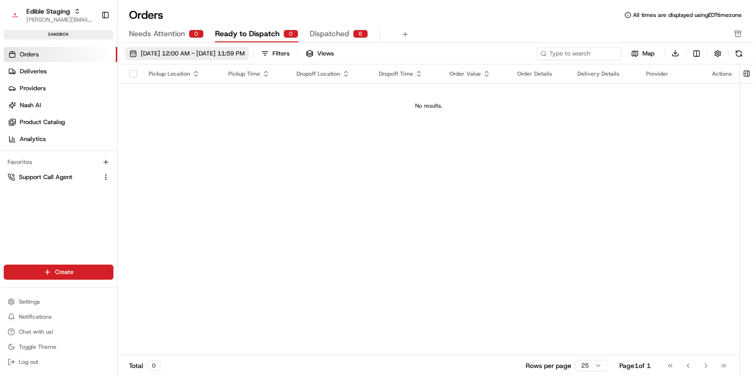
click at [225, 53] on span "08/01/2025 12:00 AM - 08/31/2025 11:59 PM" at bounding box center [193, 53] width 104 height 8
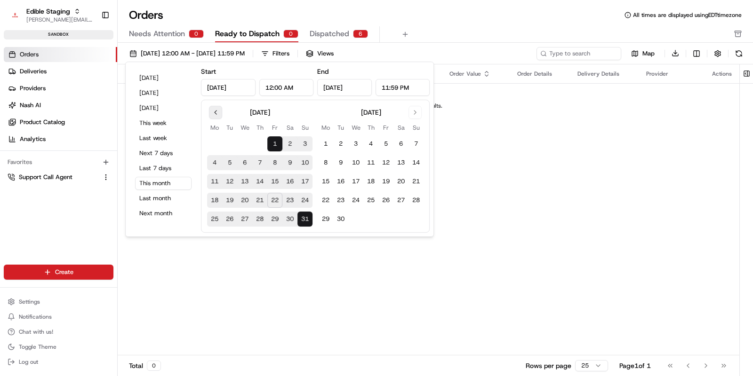
click at [216, 114] on button "Go to previous month" at bounding box center [215, 112] width 13 height 13
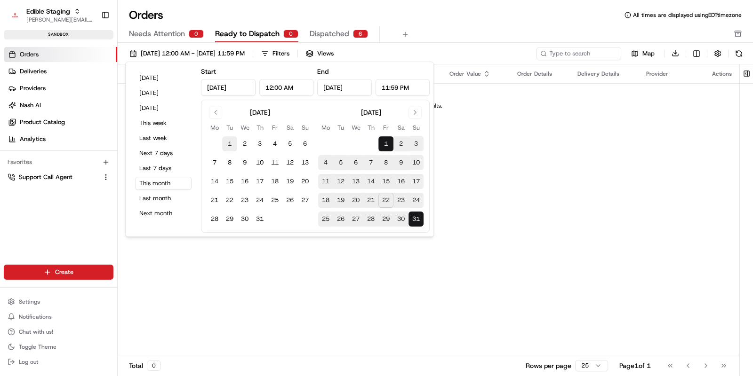
click at [227, 145] on button "1" at bounding box center [229, 143] width 15 height 15
type input "Jul 1, 2025"
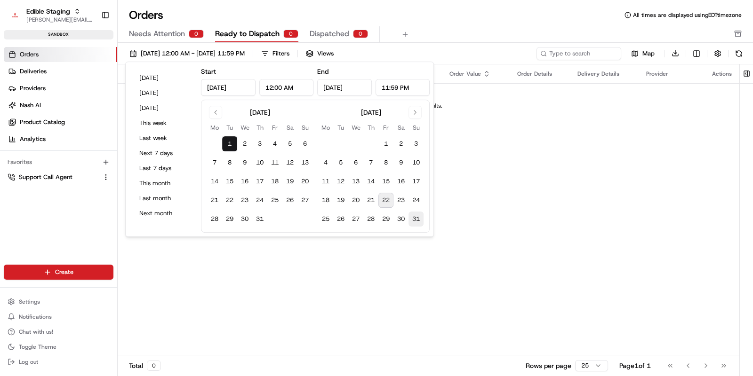
click at [411, 220] on button "31" at bounding box center [415, 219] width 15 height 15
type input "Aug 31, 2025"
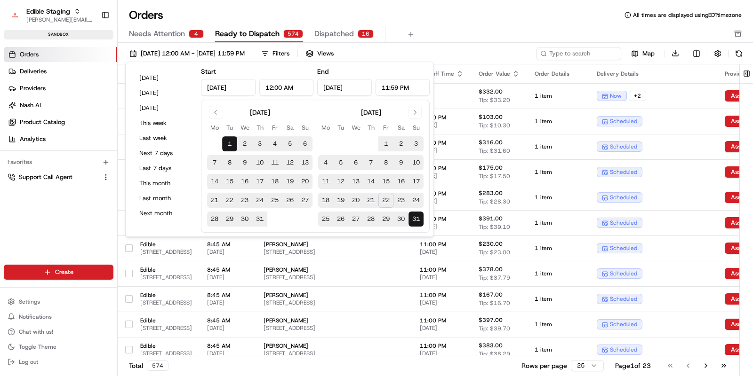
click at [476, 30] on div "Needs Attention 4 Ready to Dispatch 574 Dispatched 16" at bounding box center [428, 34] width 599 height 16
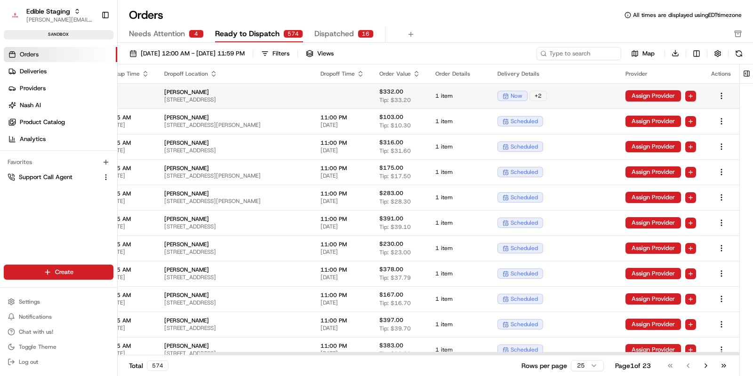
scroll to position [0, 191]
click at [644, 95] on button "Assign Provider" at bounding box center [653, 95] width 56 height 11
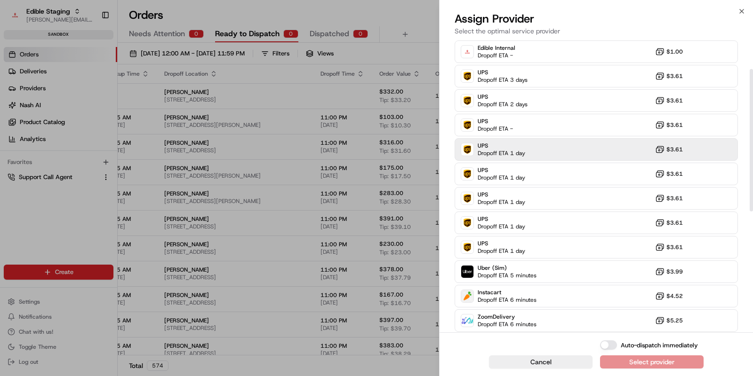
scroll to position [0, 0]
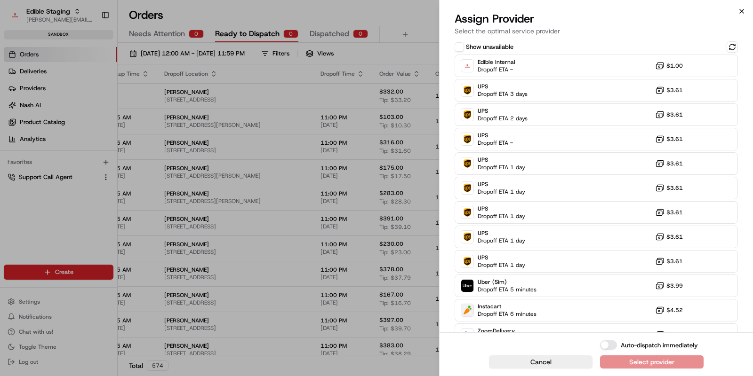
click at [742, 10] on icon "button" at bounding box center [741, 11] width 4 height 4
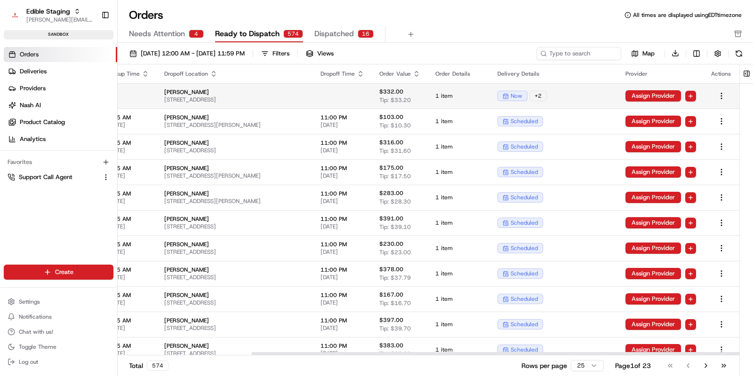
scroll to position [0, 191]
click at [651, 94] on button "Assign Provider" at bounding box center [653, 95] width 56 height 11
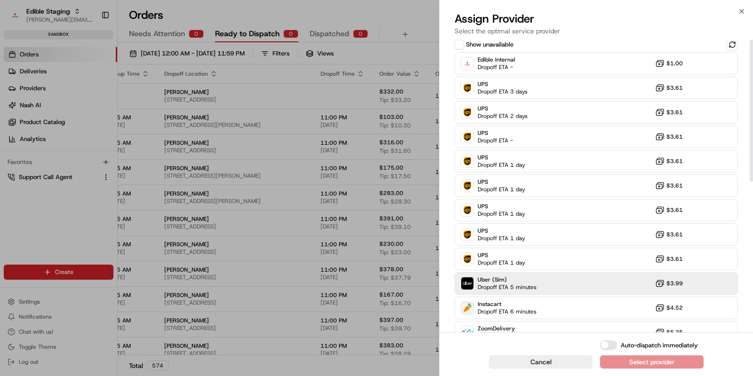
scroll to position [0, 0]
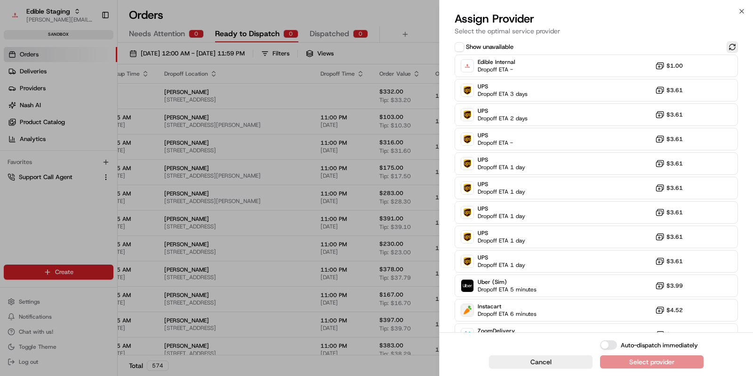
click at [730, 47] on button at bounding box center [731, 46] width 11 height 11
click at [744, 8] on icon "button" at bounding box center [742, 12] width 8 height 8
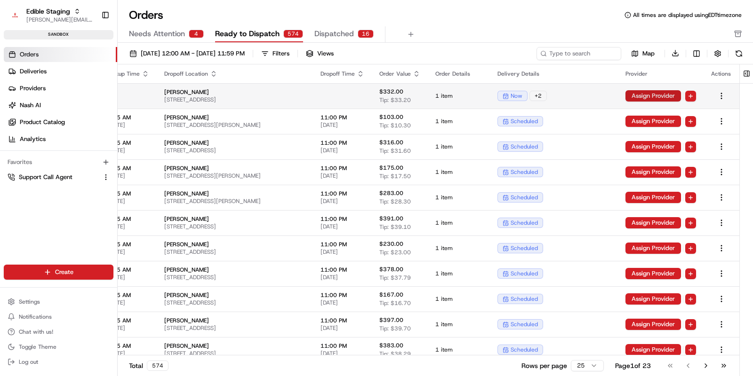
click at [665, 97] on button "Assign Provider" at bounding box center [653, 95] width 56 height 11
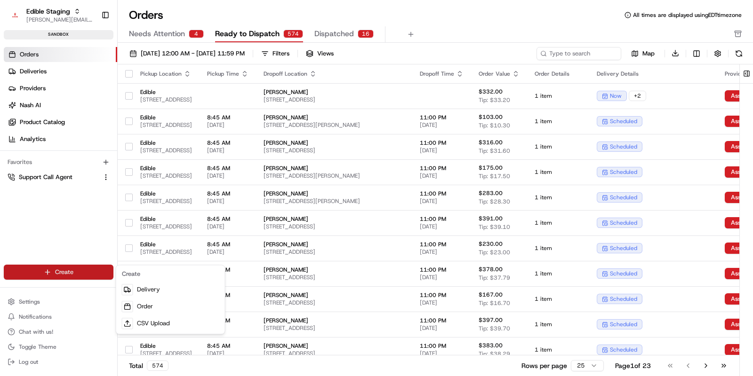
click at [89, 275] on html "Edible Staging jake@usenash.com Toggle Sidebar sandbox Orders Deliveries Provid…" at bounding box center [376, 188] width 753 height 376
click at [485, 30] on html "Edible Staging jake@usenash.com Toggle Sidebar sandbox Orders Deliveries Provid…" at bounding box center [376, 188] width 753 height 376
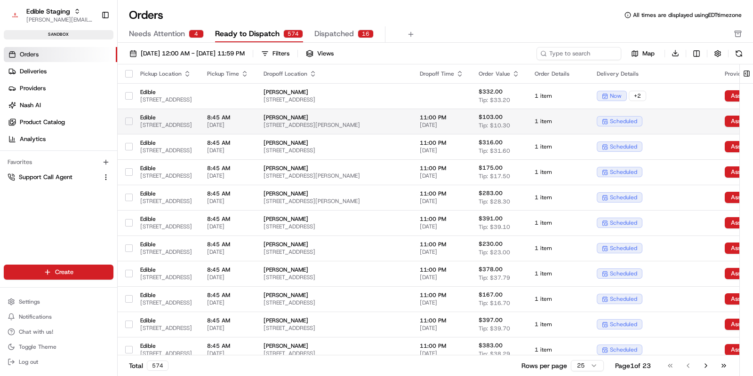
drag, startPoint x: 127, startPoint y: 94, endPoint x: 126, endPoint y: 119, distance: 25.4
click at [127, 94] on button "button" at bounding box center [129, 96] width 8 height 8
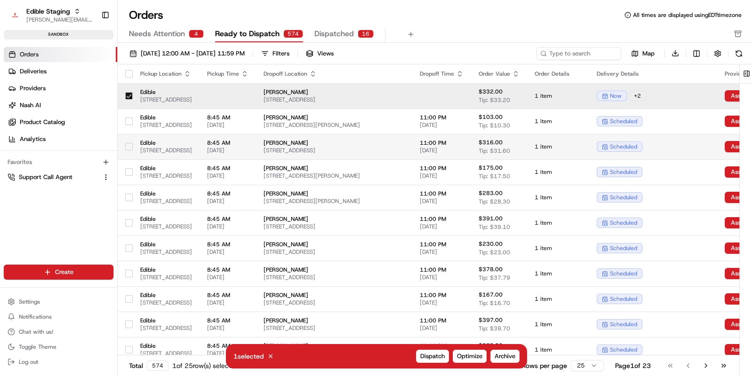
click at [127, 120] on button "button" at bounding box center [129, 122] width 8 height 8
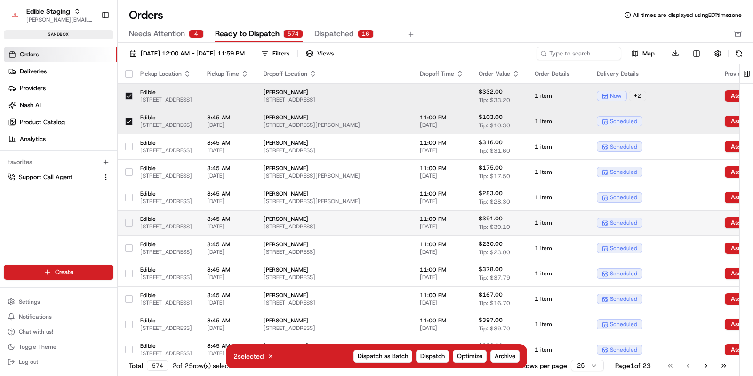
drag, startPoint x: 127, startPoint y: 148, endPoint x: 344, endPoint y: 221, distance: 229.2
click at [127, 148] on button "button" at bounding box center [129, 147] width 8 height 8
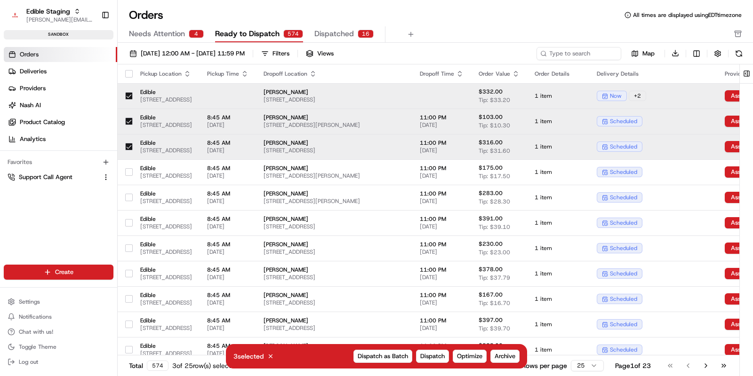
click at [130, 151] on div at bounding box center [129, 146] width 8 height 15
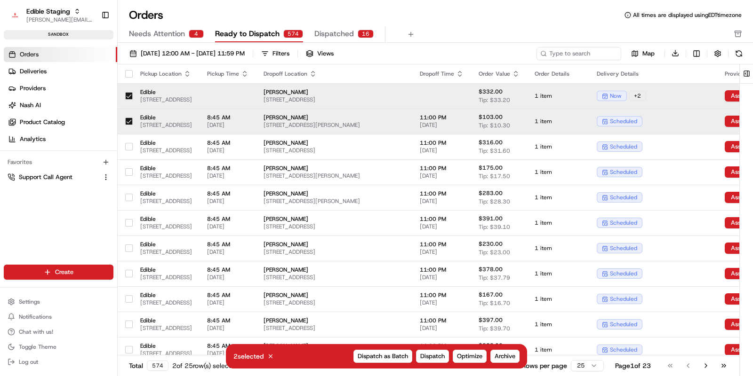
click at [128, 119] on button "button" at bounding box center [129, 122] width 8 height 8
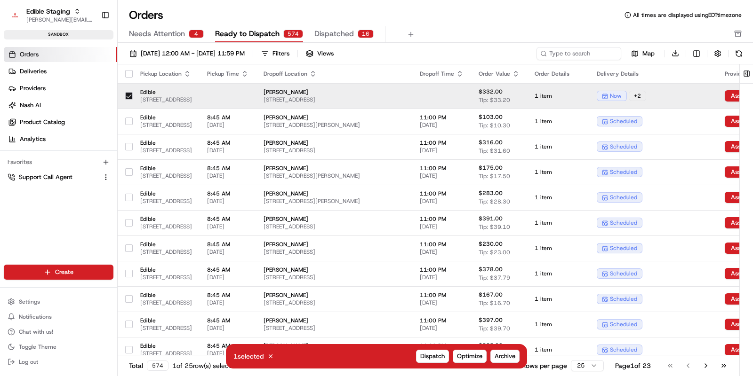
drag, startPoint x: 129, startPoint y: 93, endPoint x: 130, endPoint y: 98, distance: 5.3
click at [129, 93] on button "button" at bounding box center [129, 96] width 8 height 8
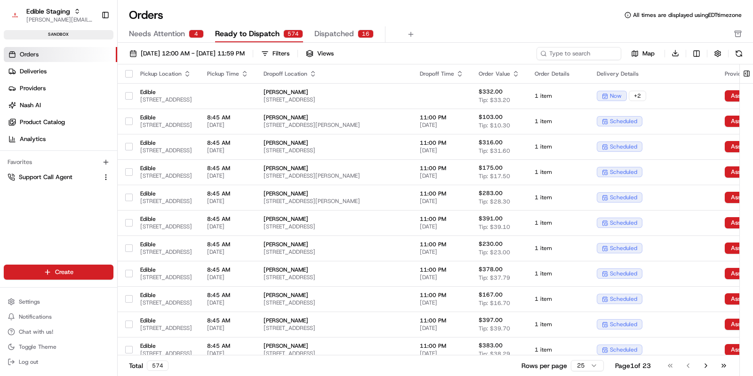
click at [68, 274] on html "Edible Staging jake@usenash.com Toggle Sidebar sandbox Orders Deliveries Provid…" at bounding box center [376, 188] width 753 height 376
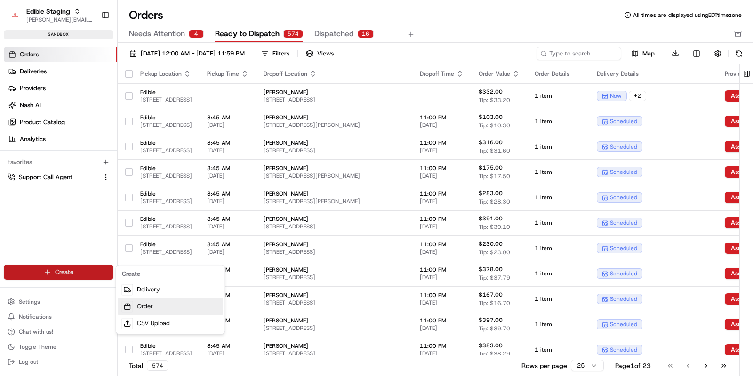
click at [145, 304] on link "Order" at bounding box center [170, 306] width 105 height 17
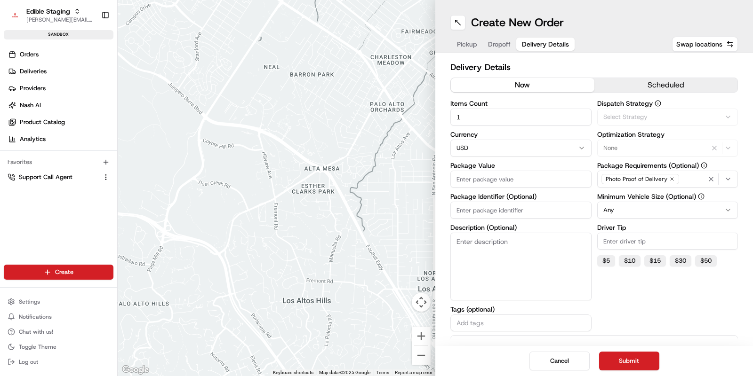
click at [528, 43] on span "Delivery Details" at bounding box center [545, 44] width 47 height 9
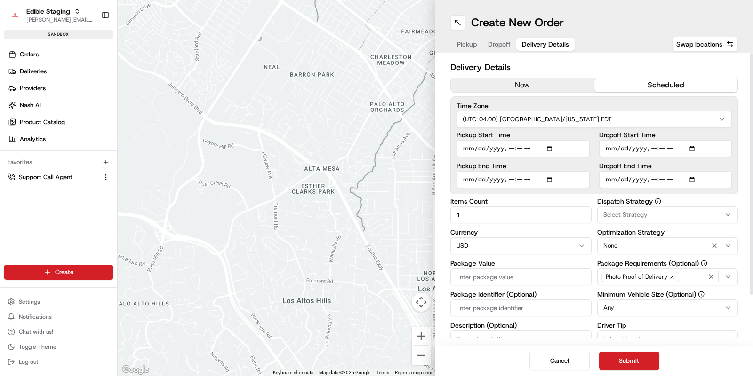
click at [635, 81] on button "scheduled" at bounding box center [665, 85] width 143 height 14
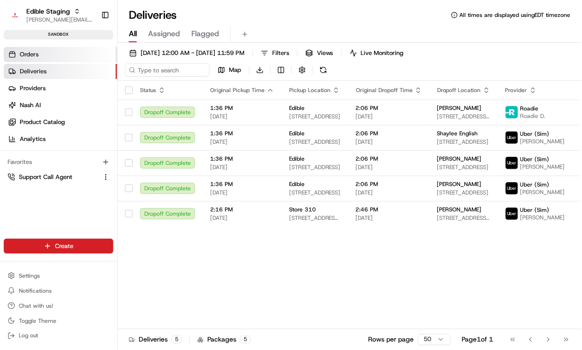
click at [45, 55] on link "Orders" at bounding box center [60, 54] width 113 height 15
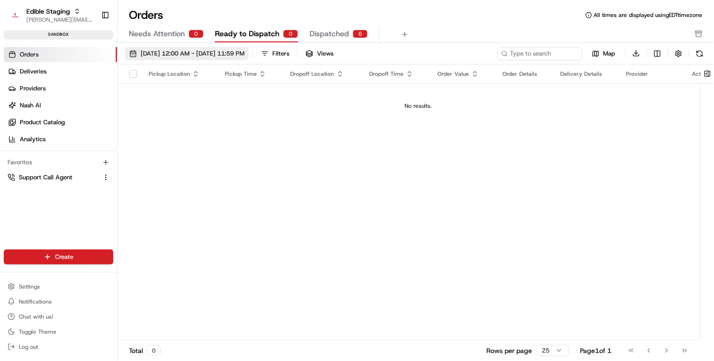
click at [164, 55] on span "08/01/2025 12:00 AM - 08/31/2025 11:59 PM" at bounding box center [193, 53] width 104 height 8
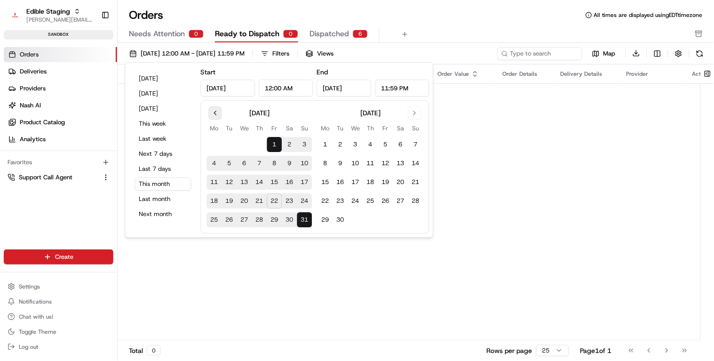
click at [214, 113] on button "Go to previous month" at bounding box center [215, 112] width 13 height 13
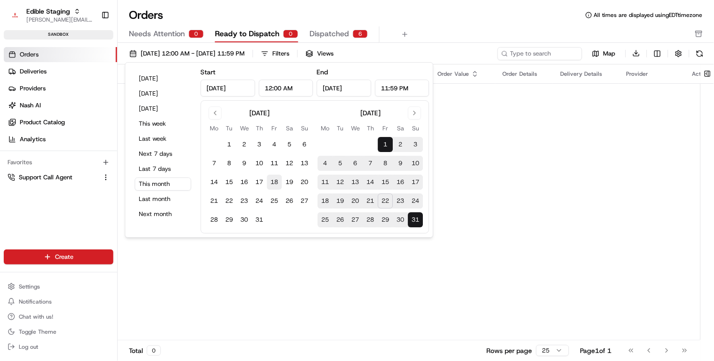
drag, startPoint x: 227, startPoint y: 144, endPoint x: 273, endPoint y: 176, distance: 56.2
click at [227, 144] on button "1" at bounding box center [229, 144] width 15 height 15
type input "Jul 1, 2025"
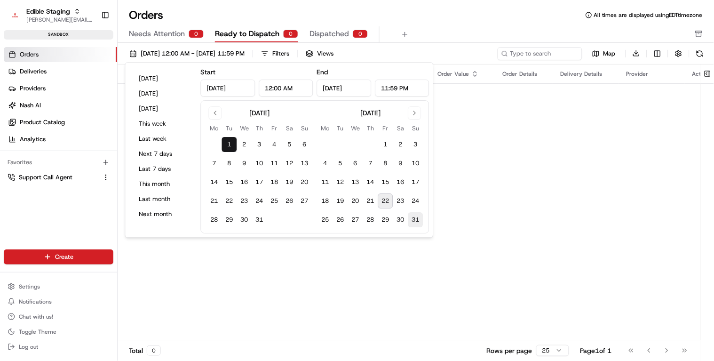
click at [415, 224] on button "31" at bounding box center [415, 219] width 15 height 15
type input "Aug 31, 2025"
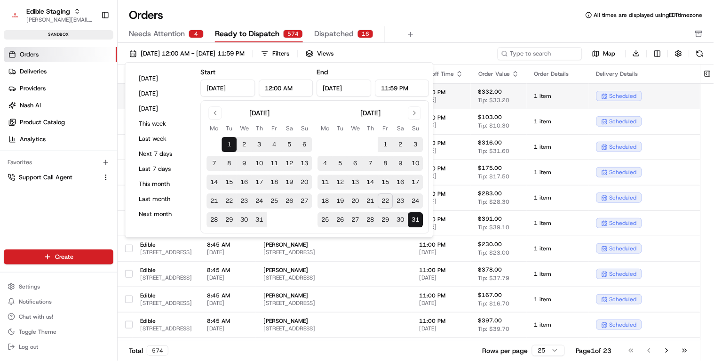
drag, startPoint x: 467, startPoint y: 26, endPoint x: 440, endPoint y: 89, distance: 68.1
click at [466, 26] on div "Needs Attention 4 Ready to Dispatch 574 Dispatched 16" at bounding box center [409, 34] width 561 height 16
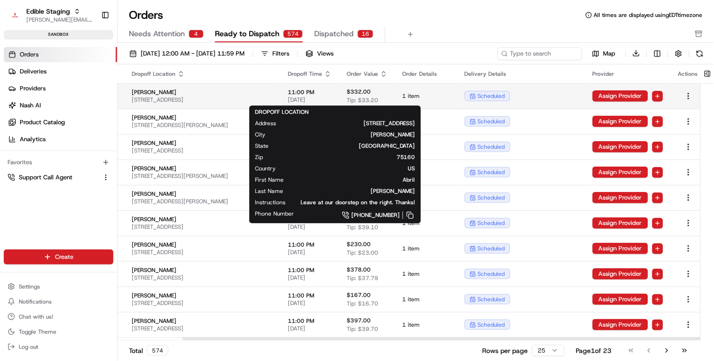
scroll to position [0, 230]
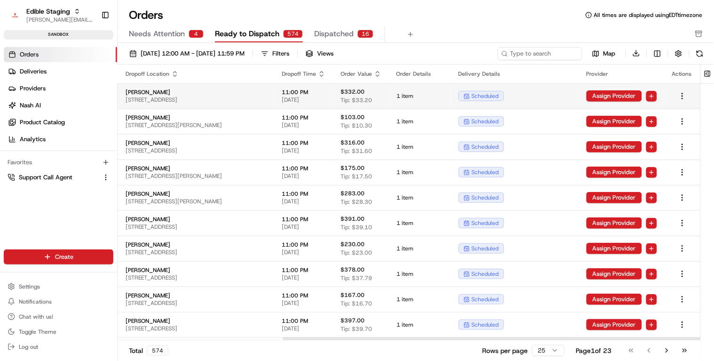
click at [430, 100] on span "1 item" at bounding box center [420, 96] width 47 height 8
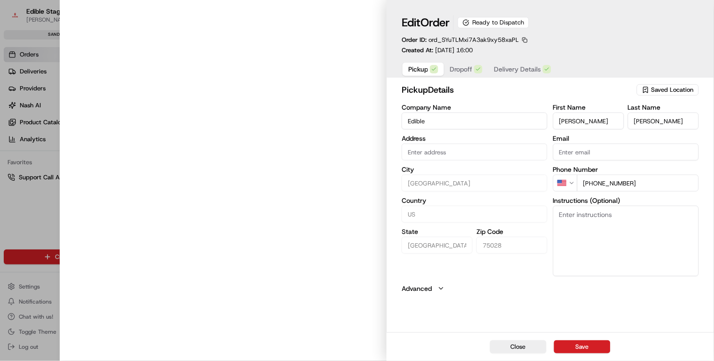
type input "2000 Lakeside Pkwy, Flower Mound, TX 75028"
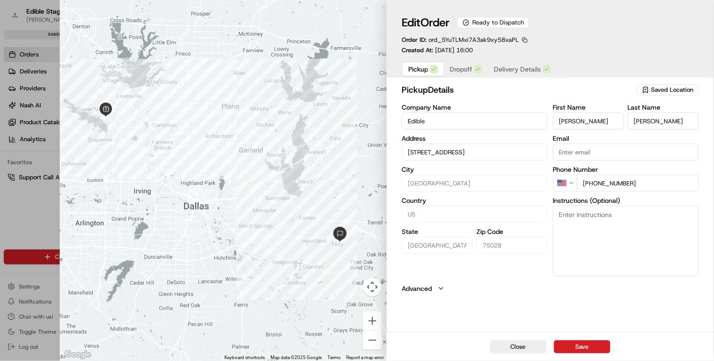
click at [507, 63] on button "Delivery Details" at bounding box center [522, 69] width 69 height 13
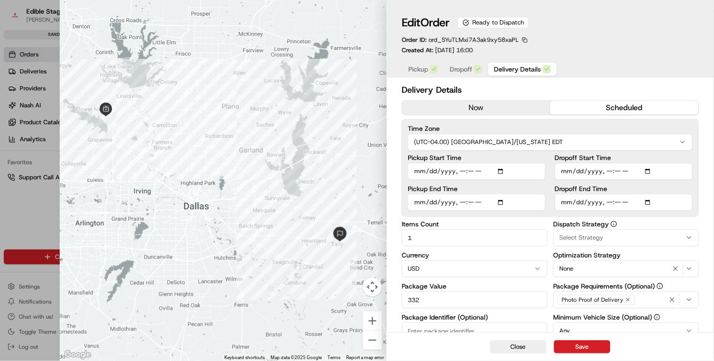
click at [489, 110] on button "now" at bounding box center [476, 108] width 148 height 14
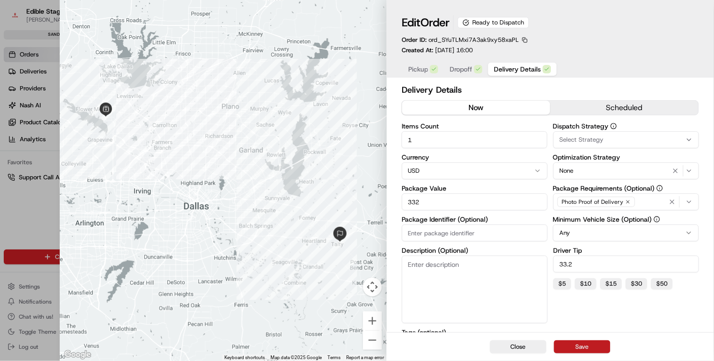
click at [576, 348] on button "Save" at bounding box center [582, 346] width 56 height 13
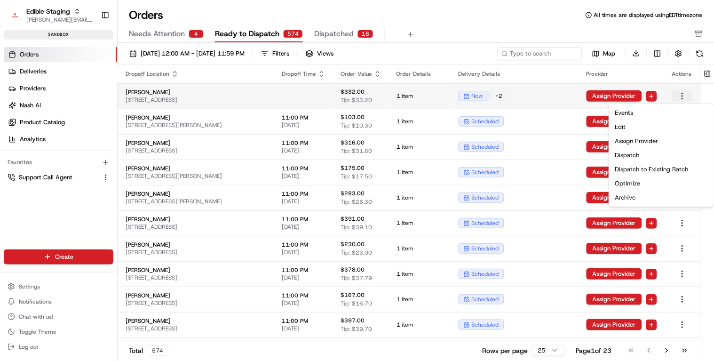
click at [582, 95] on html "Edible Staging jake@usenash.com Toggle Sidebar sandbox Orders Deliveries Provid…" at bounding box center [357, 180] width 714 height 361
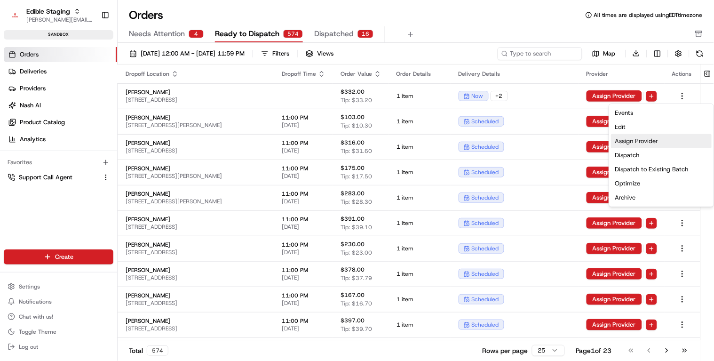
click at [582, 143] on div "Assign Provider" at bounding box center [661, 141] width 101 height 14
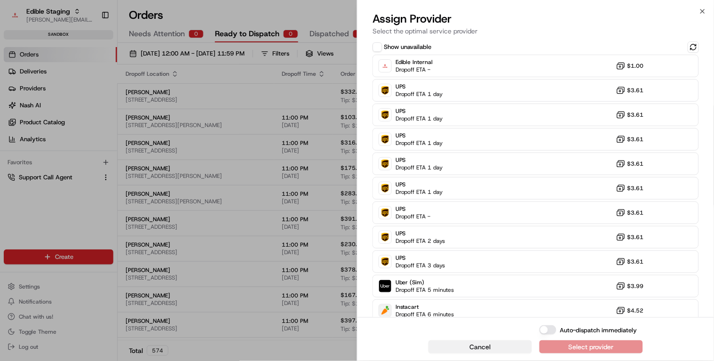
click at [487, 349] on span "Cancel" at bounding box center [480, 346] width 21 height 9
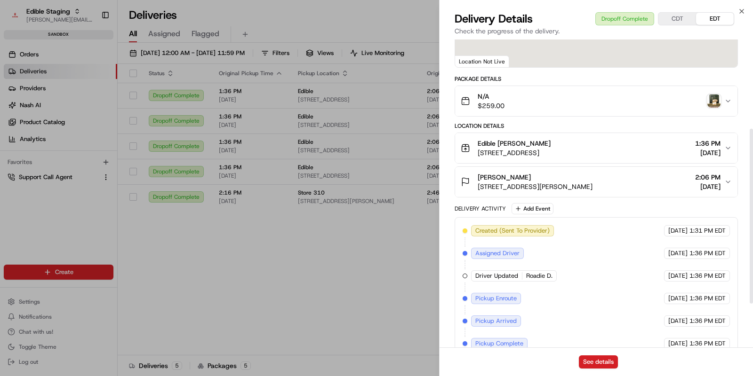
scroll to position [234, 0]
